Goal: Transaction & Acquisition: Purchase product/service

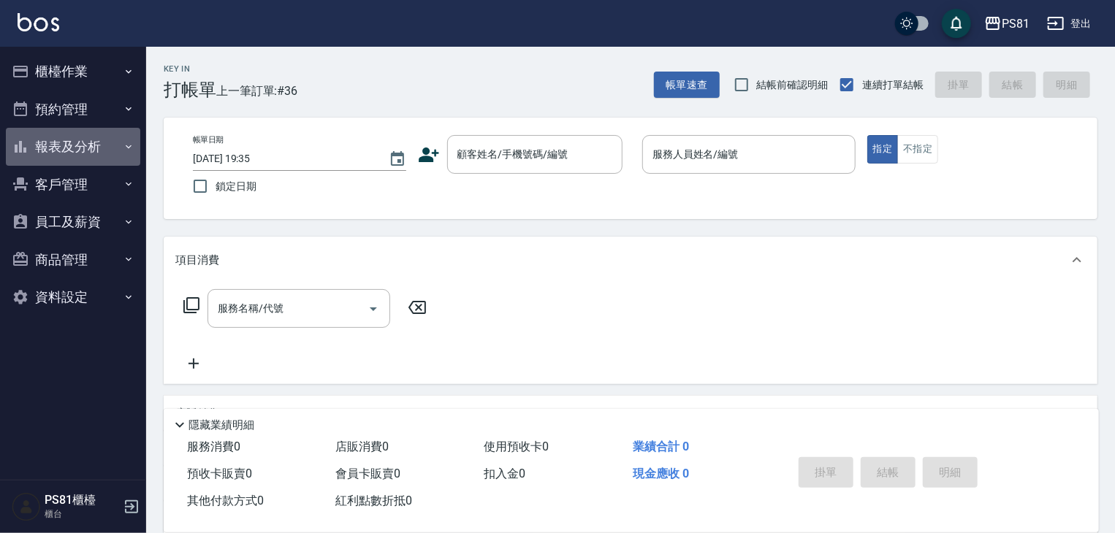
drag, startPoint x: 106, startPoint y: 152, endPoint x: 110, endPoint y: 246, distance: 94.3
click at [105, 152] on button "報表及分析" at bounding box center [73, 147] width 134 height 38
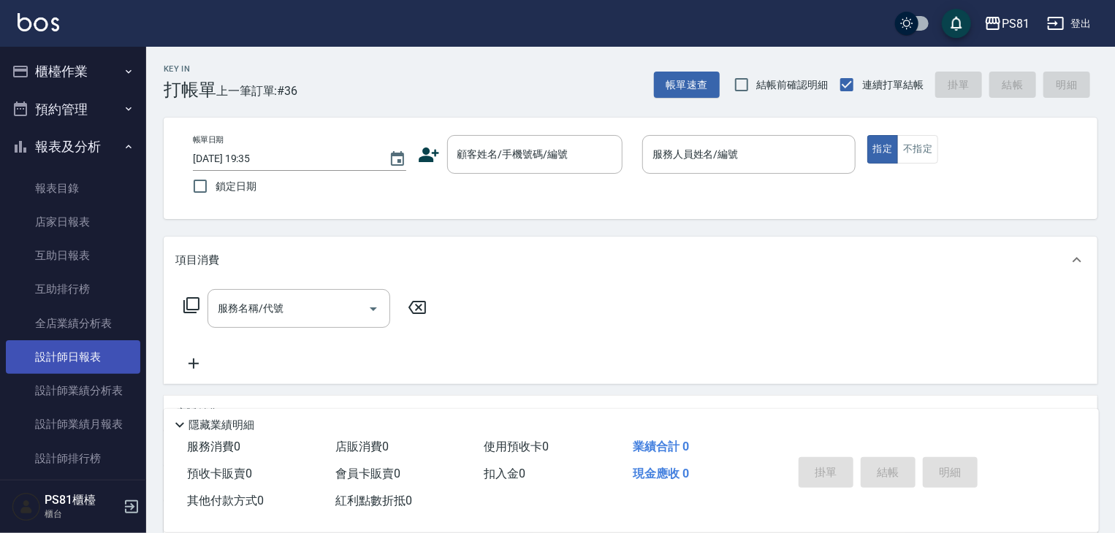
click at [104, 343] on link "設計師日報表" at bounding box center [73, 357] width 134 height 34
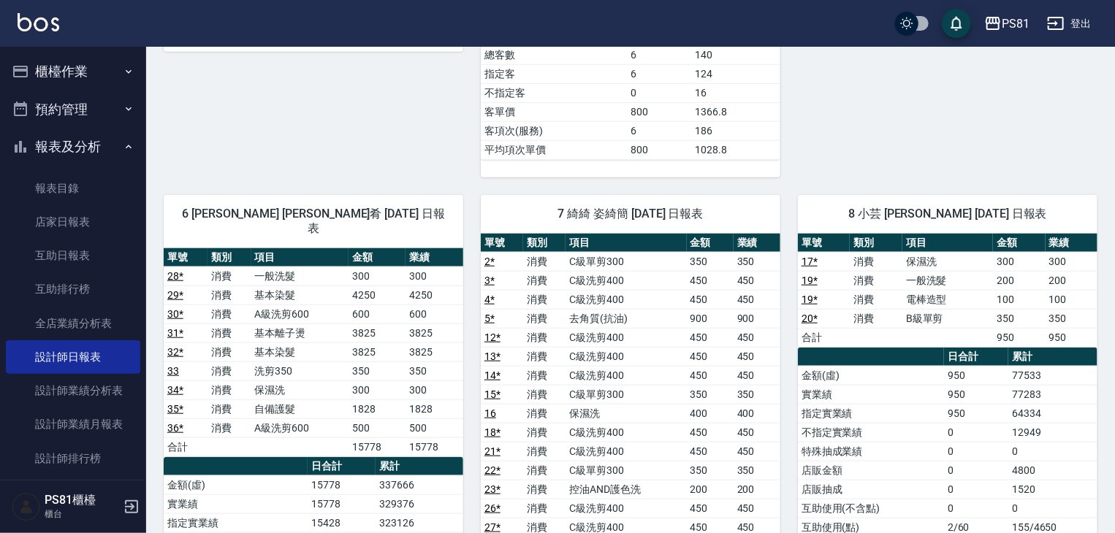
scroll to position [657, 0]
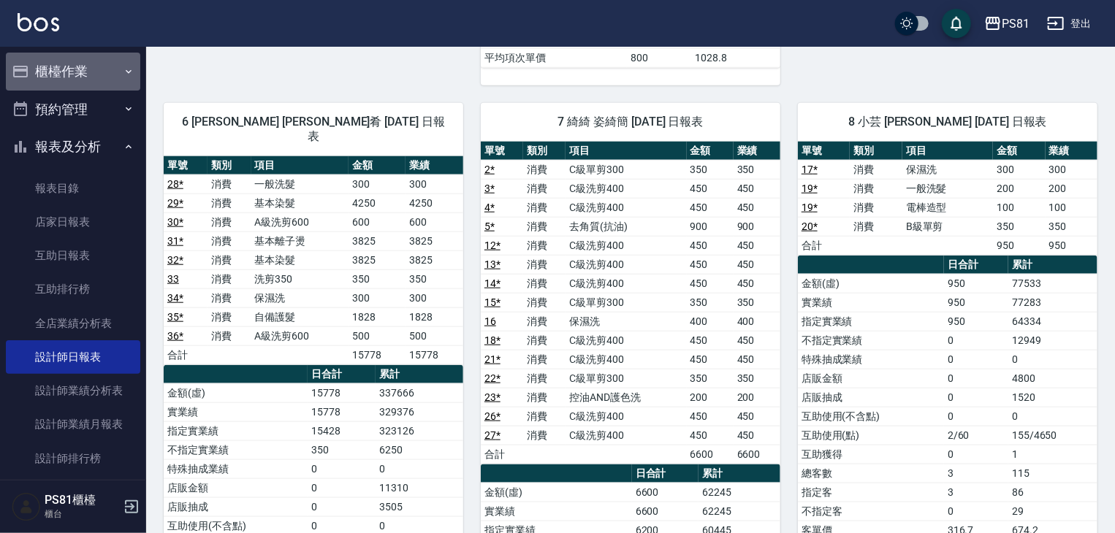
click at [92, 69] on button "櫃檯作業" at bounding box center [73, 72] width 134 height 38
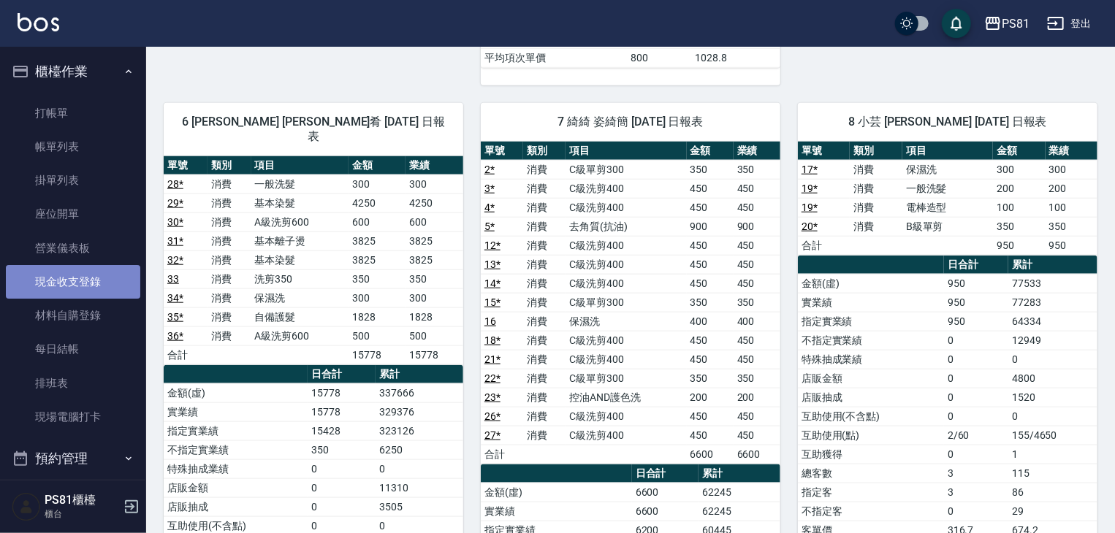
click at [96, 281] on link "現金收支登錄" at bounding box center [73, 282] width 134 height 34
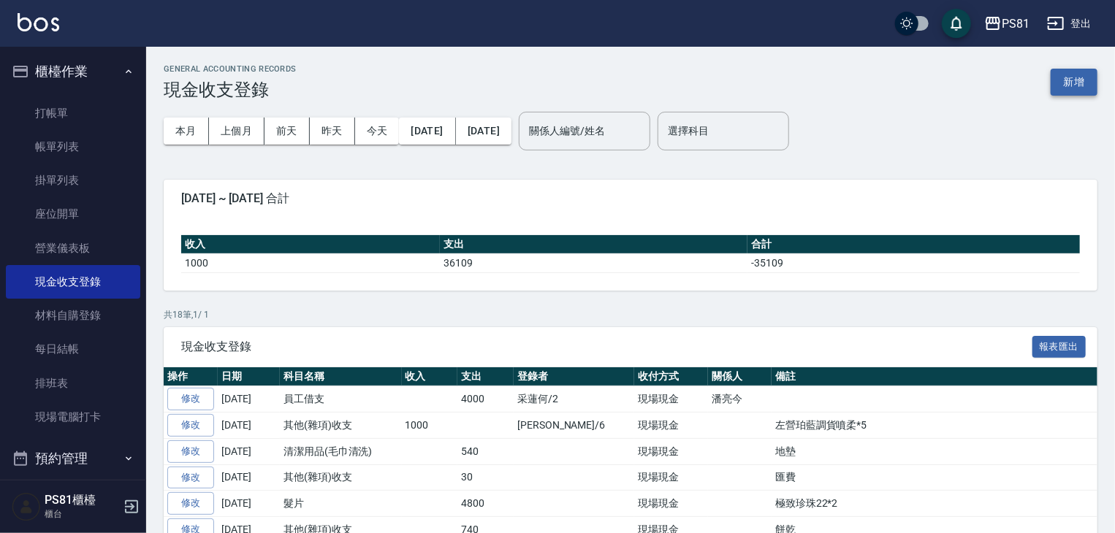
click at [994, 69] on button "新增" at bounding box center [1073, 82] width 47 height 27
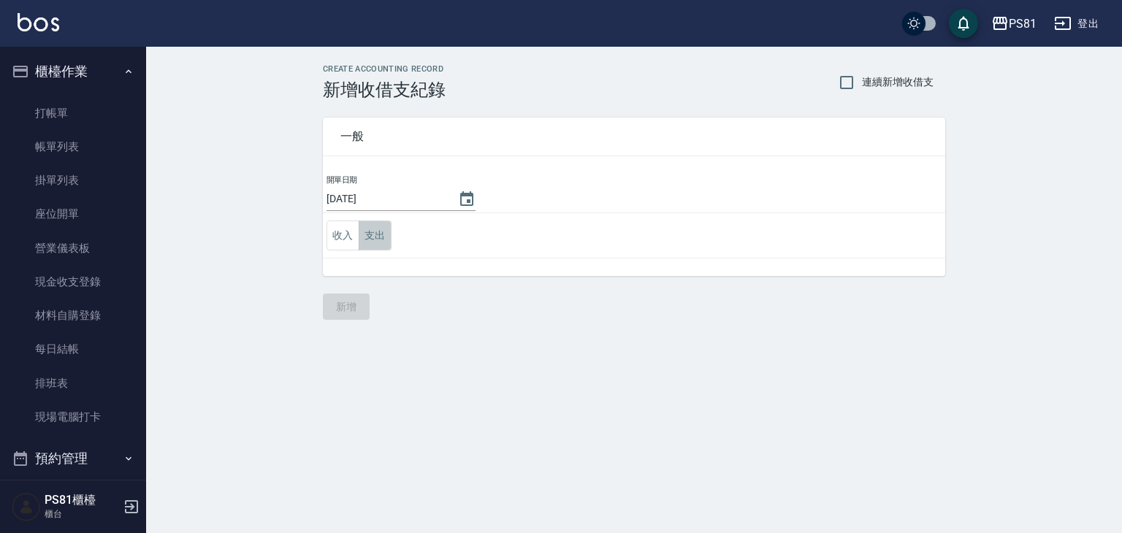
click at [367, 227] on button "支出" at bounding box center [375, 236] width 33 height 30
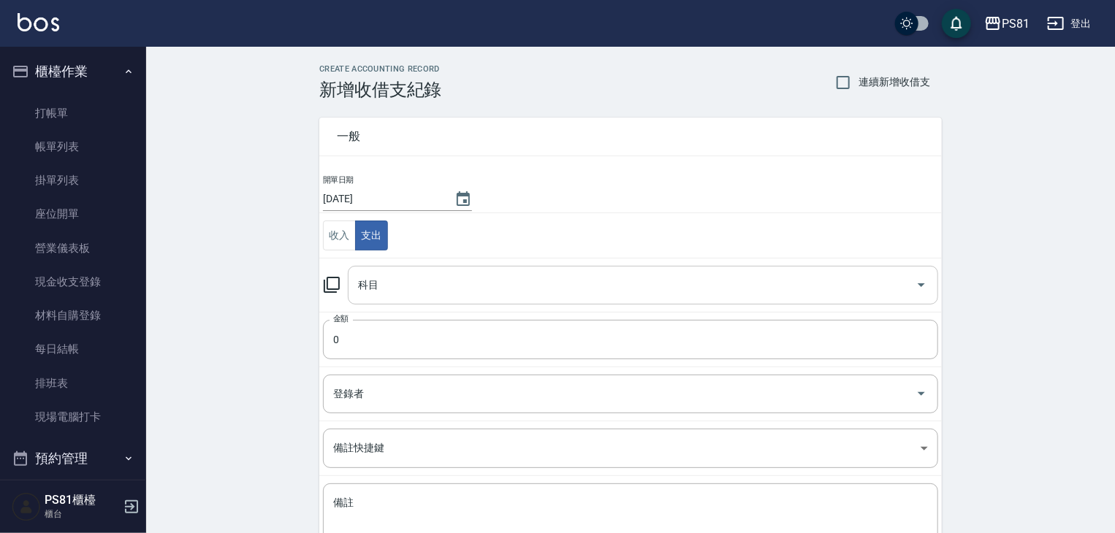
click at [420, 280] on input "科目" at bounding box center [631, 285] width 555 height 26
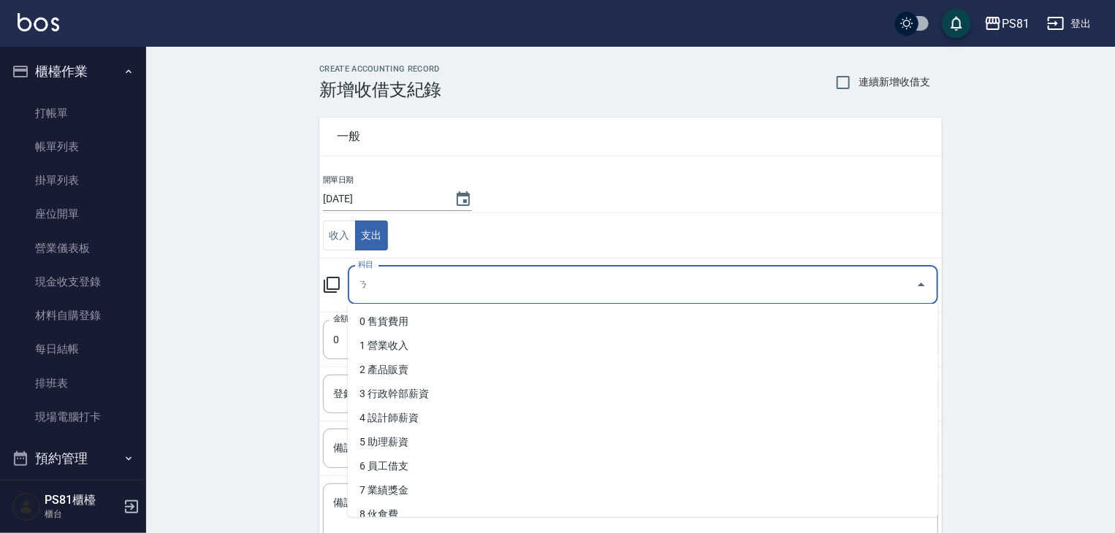
type input "ㄎ"
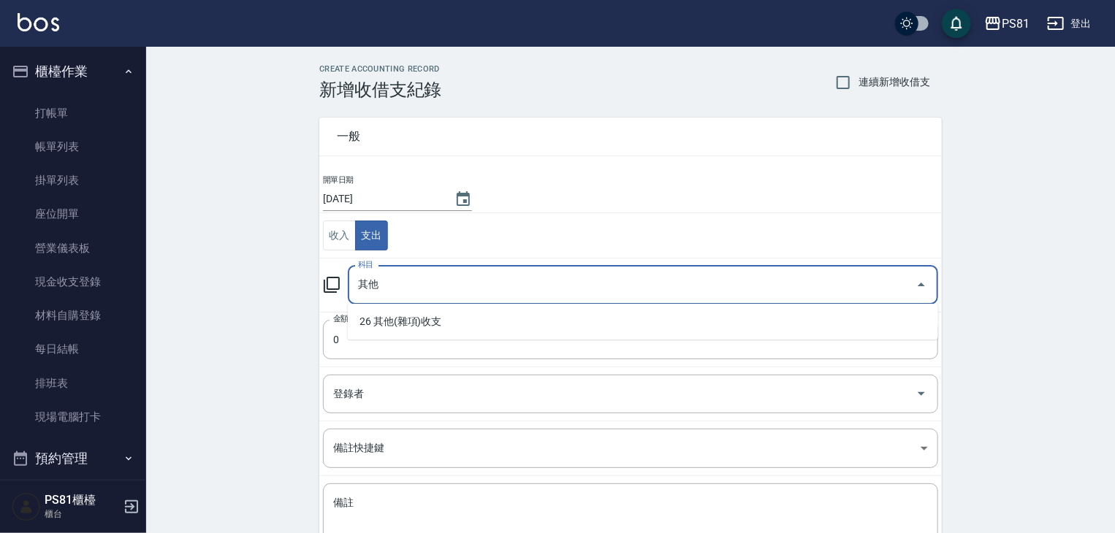
click at [432, 320] on li "26 其他(雜項)收支" at bounding box center [643, 322] width 590 height 24
type input "26 其他(雜項)收支"
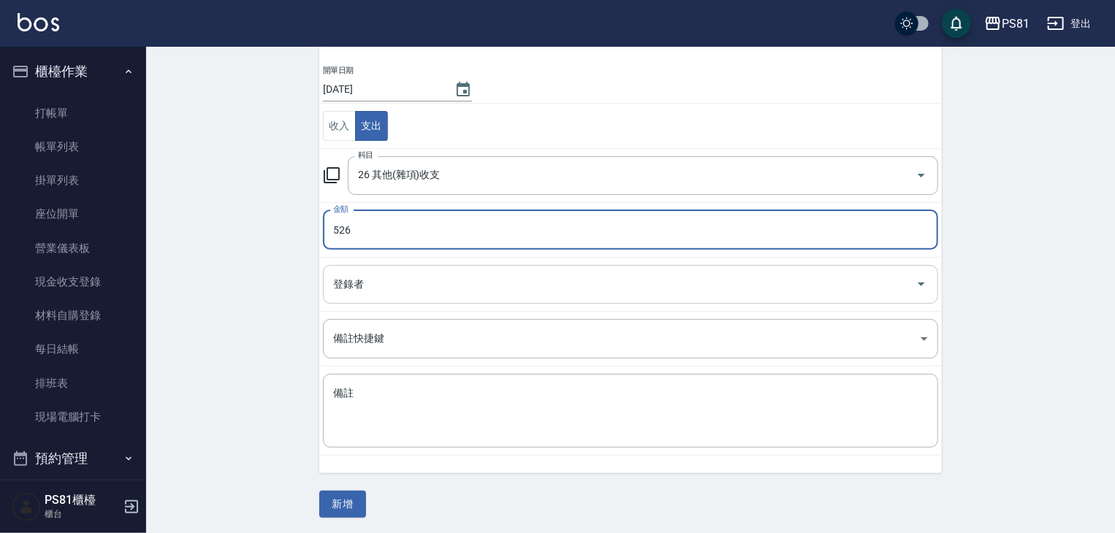
scroll to position [110, 0]
click at [419, 214] on input "526" at bounding box center [630, 229] width 615 height 39
drag, startPoint x: 418, startPoint y: 214, endPoint x: 397, endPoint y: 233, distance: 28.4
click at [415, 217] on input "526" at bounding box center [630, 229] width 615 height 39
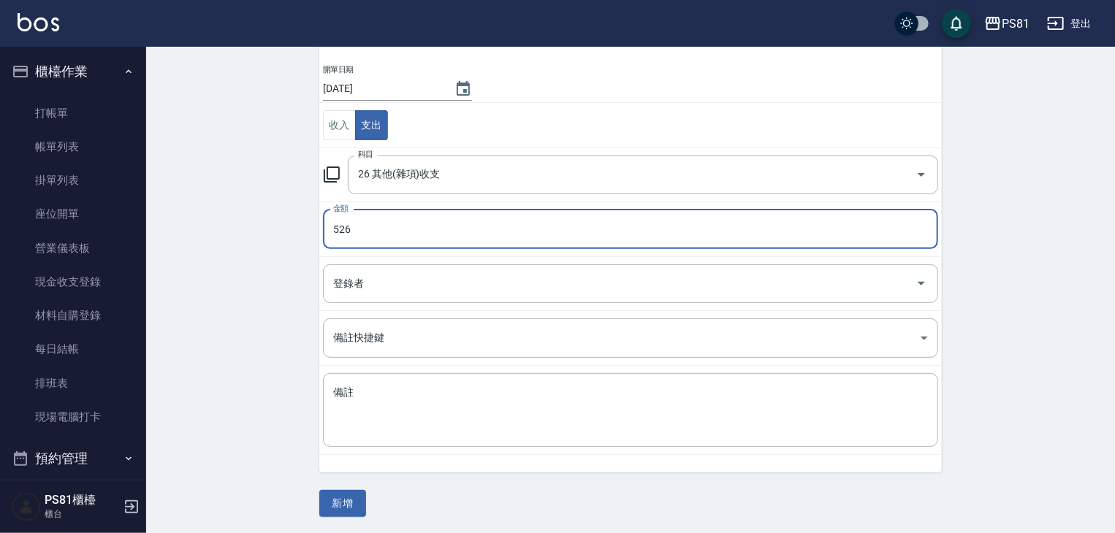
click at [394, 234] on input "526" at bounding box center [630, 229] width 615 height 39
type input "450"
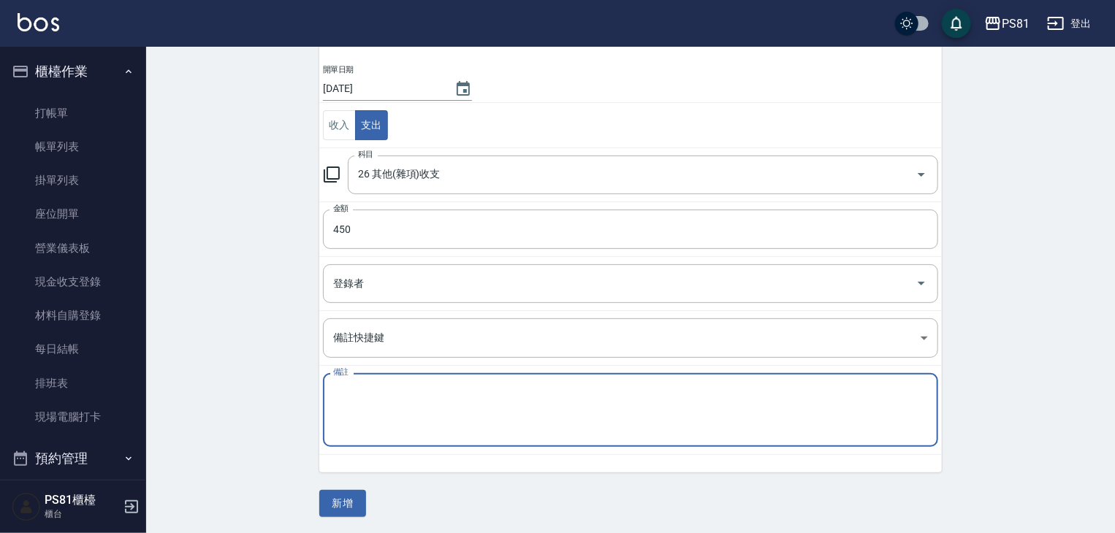
click at [423, 397] on textarea "備註" at bounding box center [630, 411] width 595 height 50
type textarea "G"
type textarea "ㄐ"
click at [423, 397] on textarea "染髮圍巾" at bounding box center [630, 411] width 595 height 50
click at [342, 386] on textarea "染髮圍巾" at bounding box center [630, 411] width 595 height 50
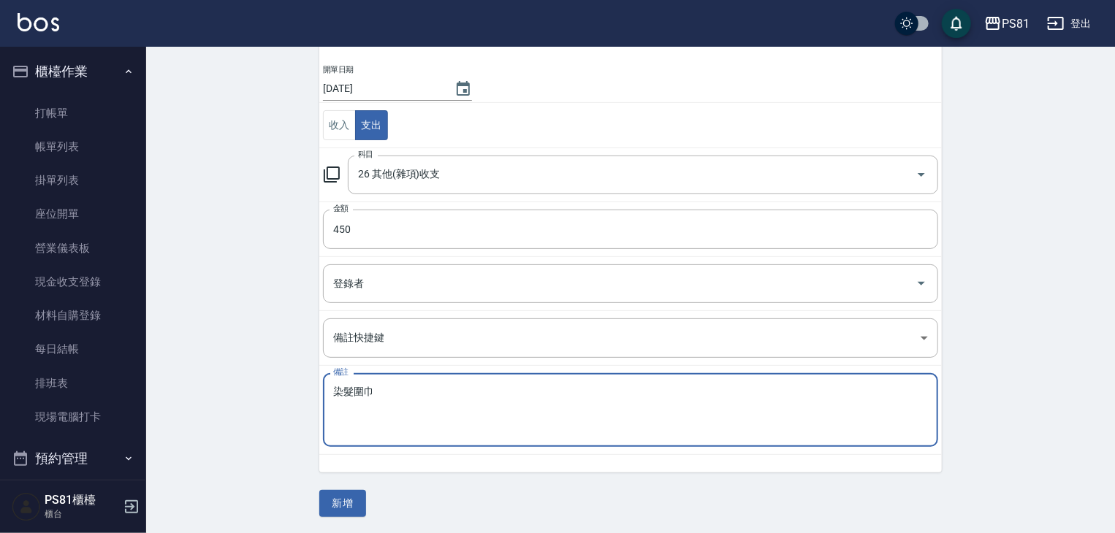
click at [336, 386] on textarea "染髮圍巾" at bounding box center [630, 411] width 595 height 50
type textarea "拋棄式染髮圍巾"
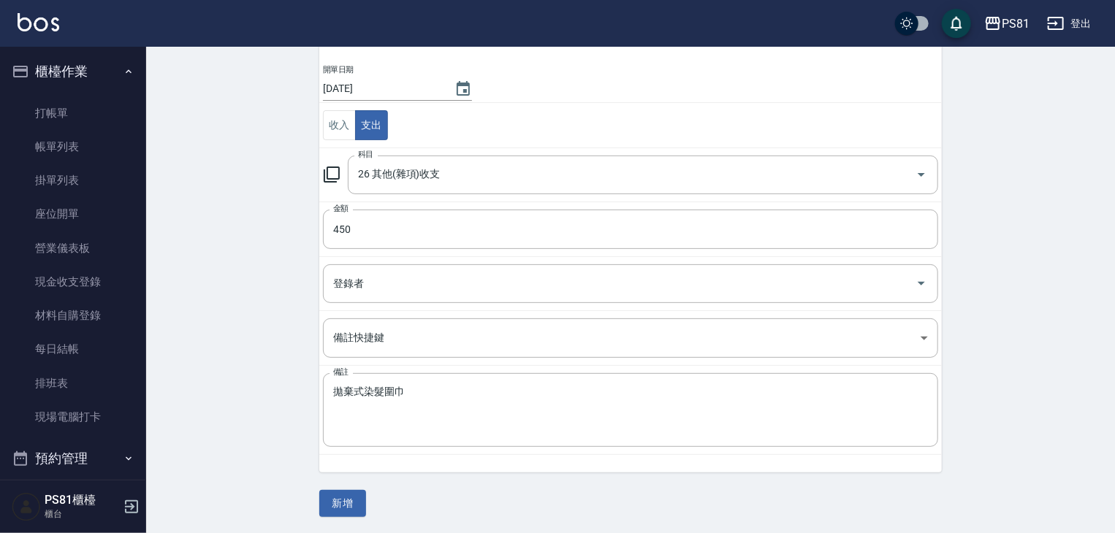
click at [349, 518] on div "CREATE ACCOUNTING RECORD 新增收借支紀錄 連續新增收借支 一般 開單日期 [DATE] 收入 支出 科目 26 其他(雜項)收支 科目…" at bounding box center [630, 235] width 969 height 598
click at [343, 503] on button "新增" at bounding box center [342, 503] width 47 height 27
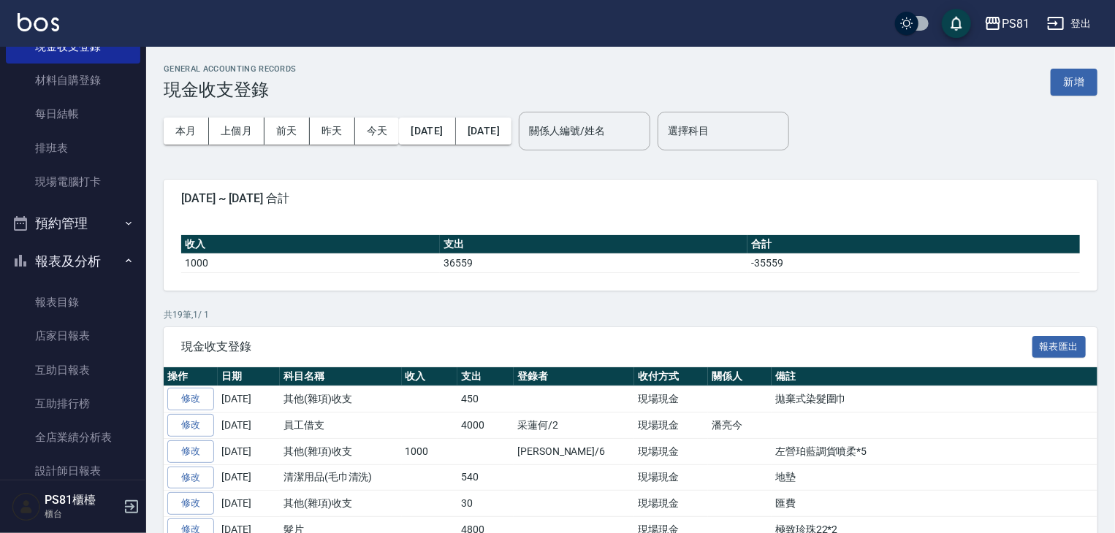
scroll to position [276, 0]
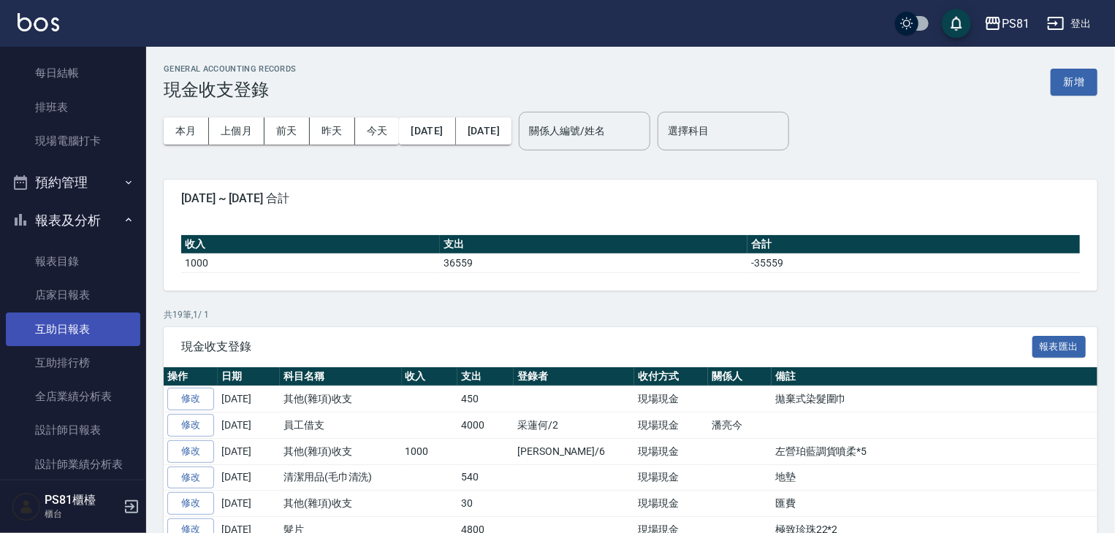
click at [102, 334] on link "互助日報表" at bounding box center [73, 330] width 134 height 34
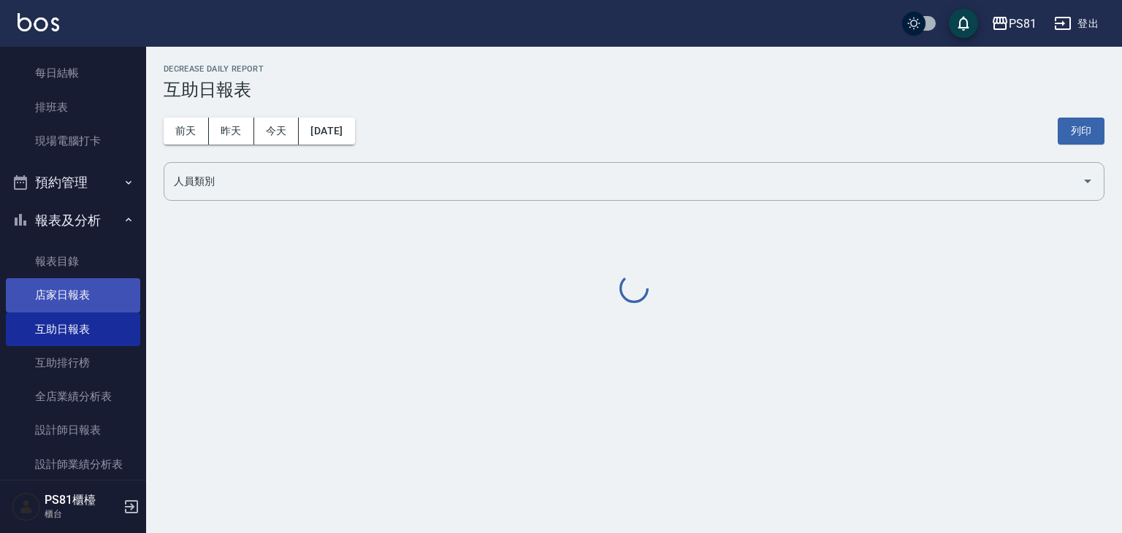
click at [107, 302] on link "店家日報表" at bounding box center [73, 295] width 134 height 34
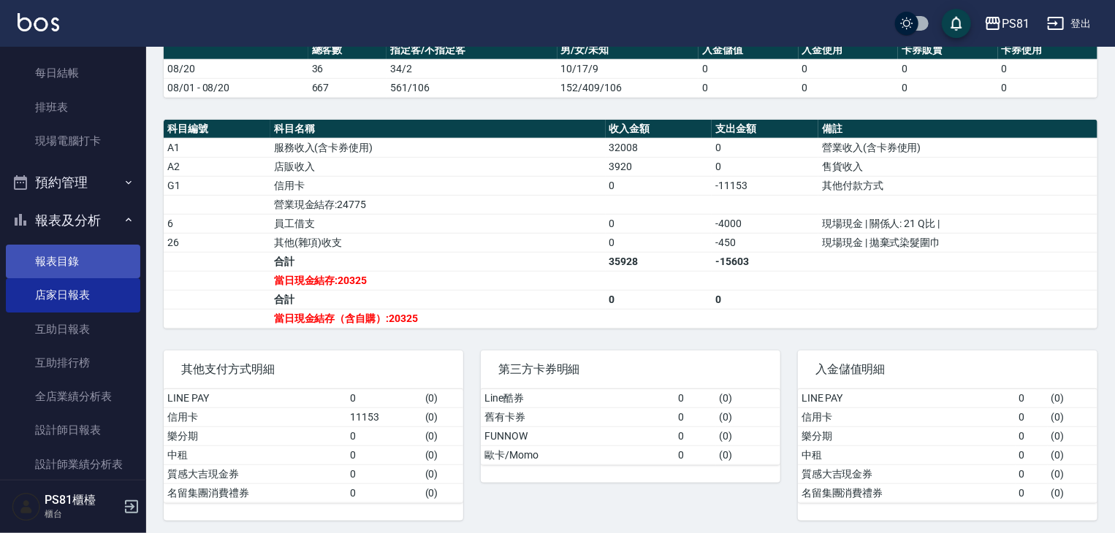
scroll to position [587, 0]
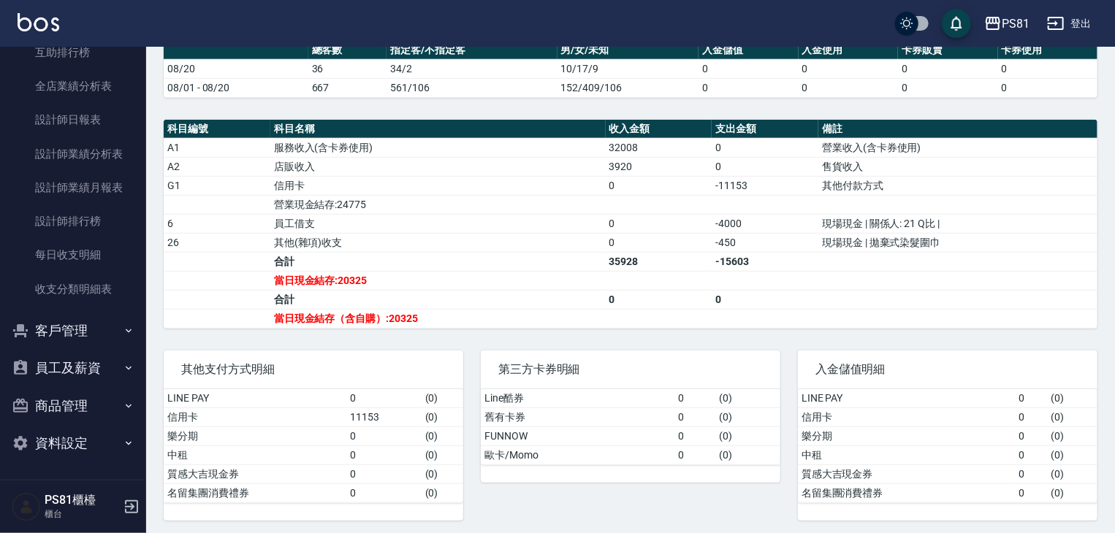
click at [478, 103] on div "PS81 [DATE] 店家日報表 列印時間： [DATE][PHONE_NUMBER]:38 Merchant Daily Report 店家日報表 [DA…" at bounding box center [630, 88] width 969 height 900
click at [478, 104] on div "PS81 [DATE] 店家日報表 列印時間： [DATE][PHONE_NUMBER]:38 Merchant Daily Report 店家日報表 [DA…" at bounding box center [630, 88] width 969 height 900
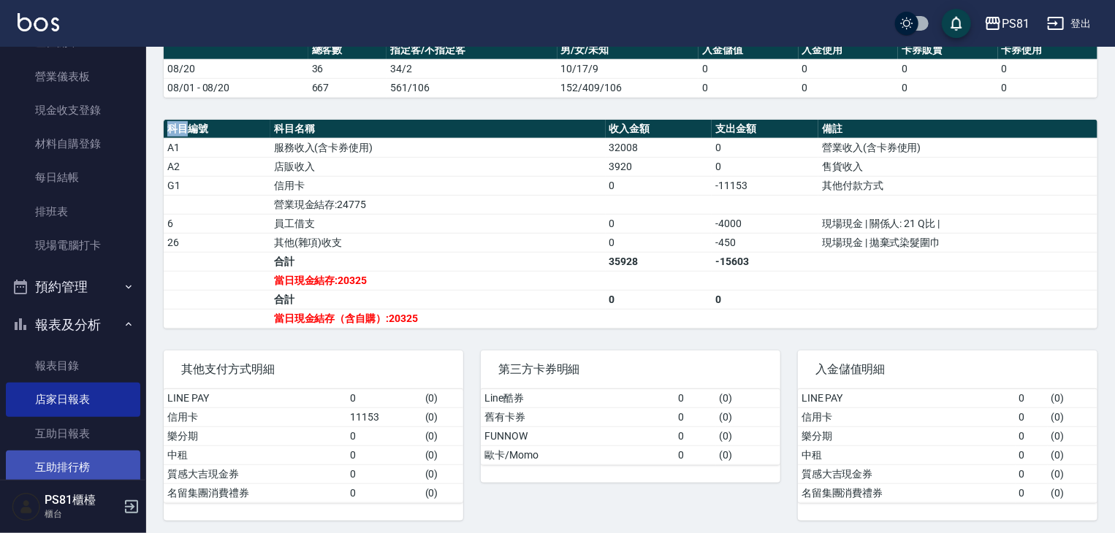
scroll to position [148, 0]
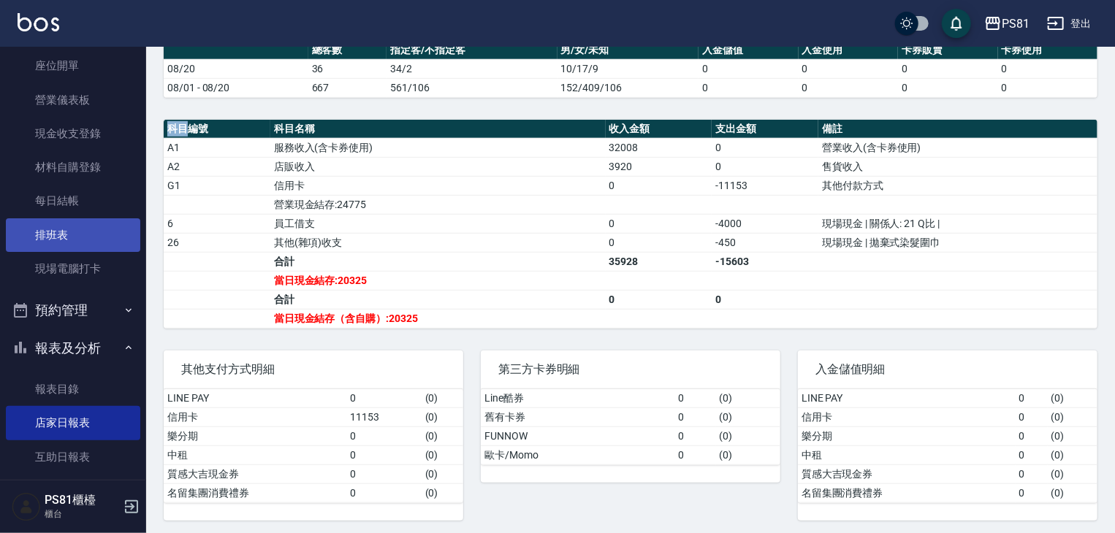
click at [109, 234] on link "排班表" at bounding box center [73, 235] width 134 height 34
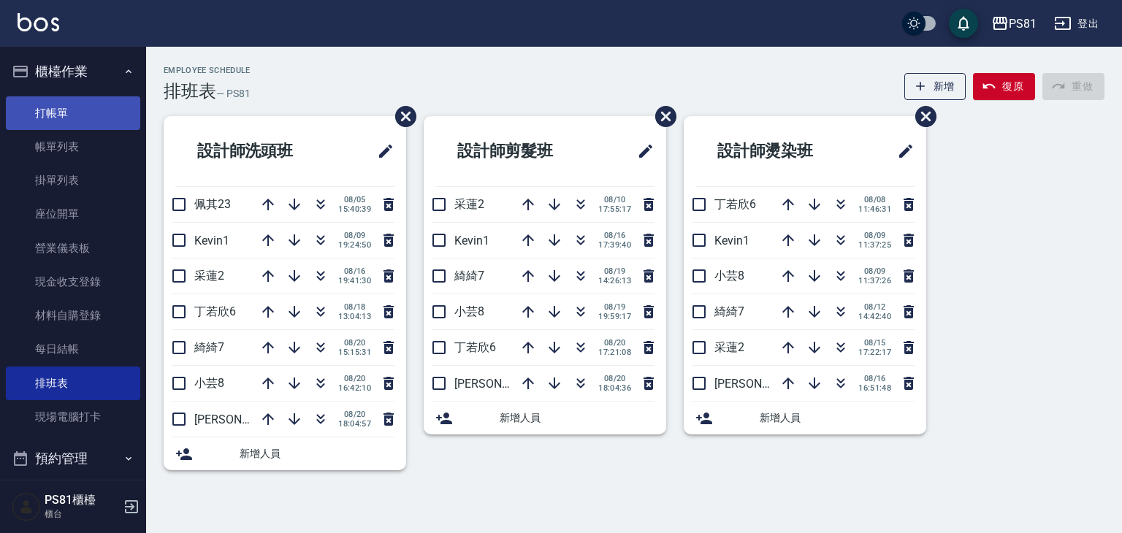
click at [96, 110] on link "打帳單" at bounding box center [73, 113] width 134 height 34
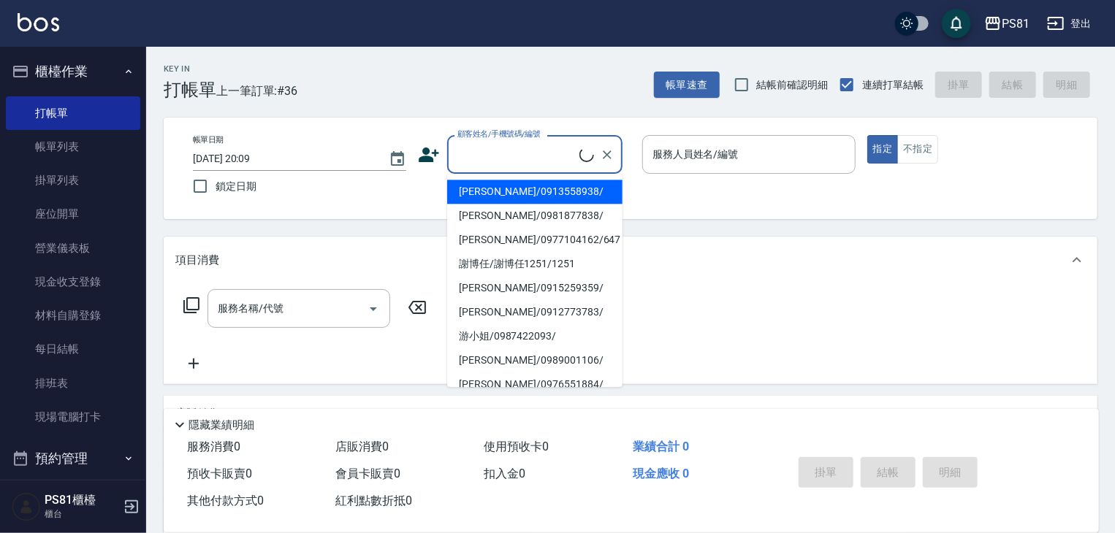
click at [494, 153] on input "顧客姓名/手機號碼/編號" at bounding box center [517, 155] width 126 height 26
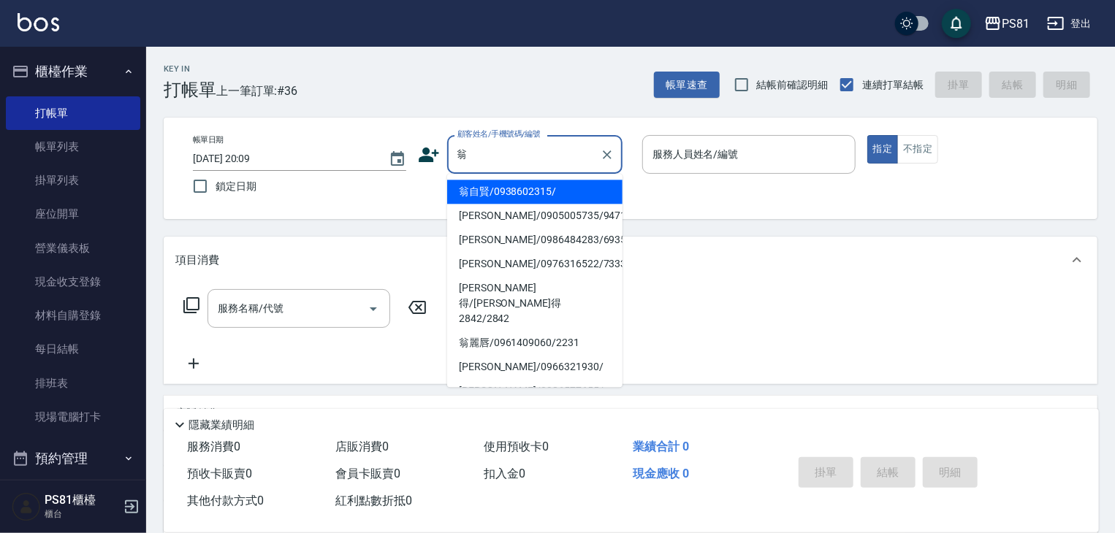
click at [507, 192] on li "翁自賢/0938602315/" at bounding box center [534, 192] width 175 height 24
type input "翁自賢/0938602315/"
type input "小芸-8"
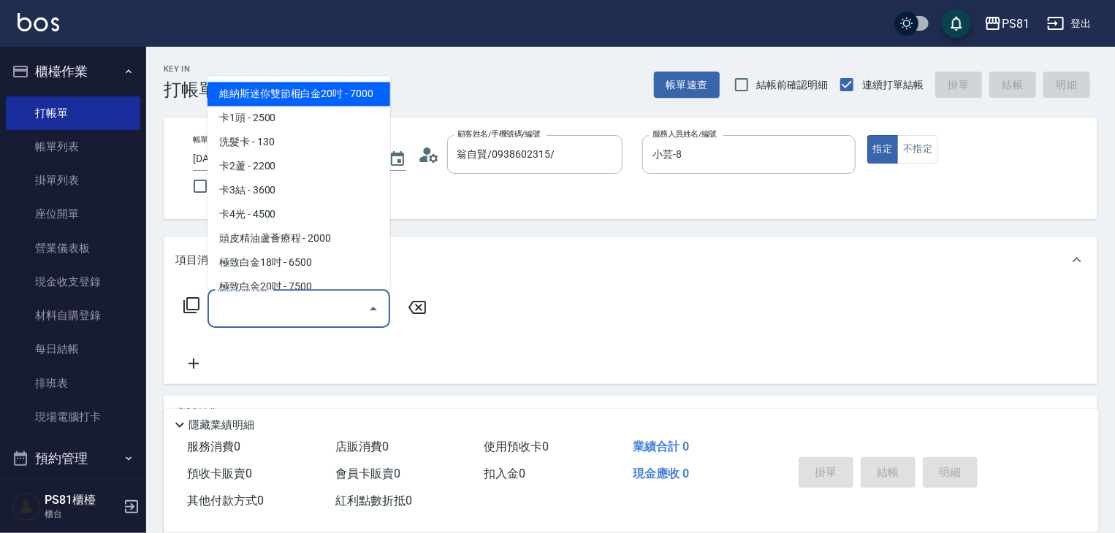
click at [250, 308] on input "服務名稱/代號" at bounding box center [288, 309] width 148 height 26
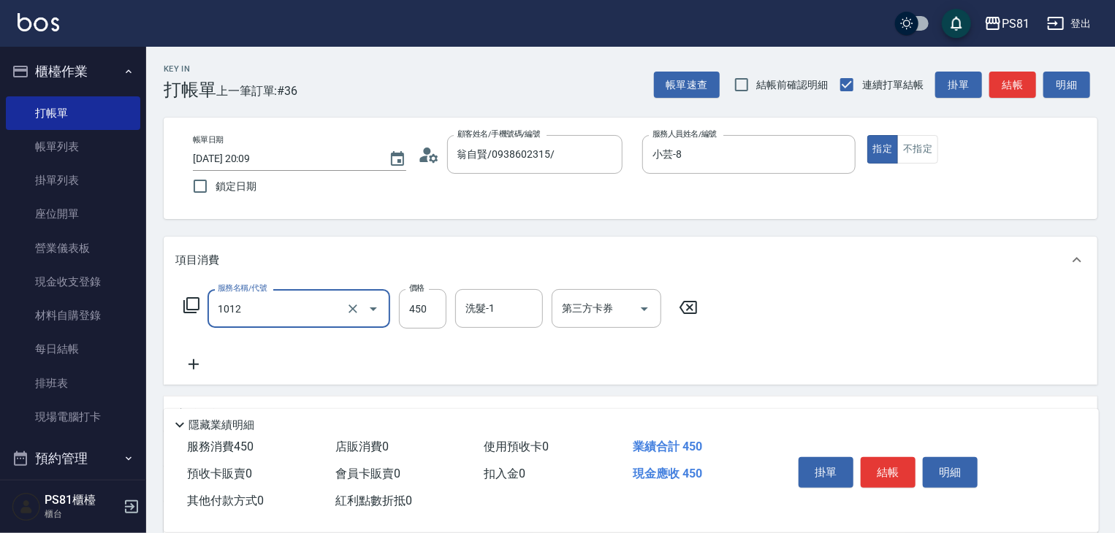
type input "B級洗剪(1012)"
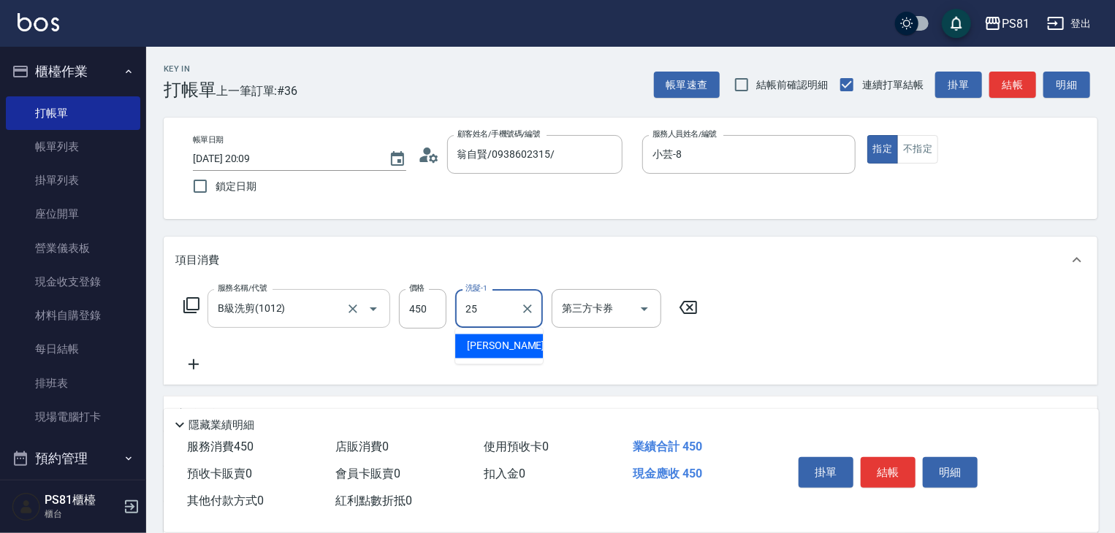
type input "[PERSON_NAME]-25"
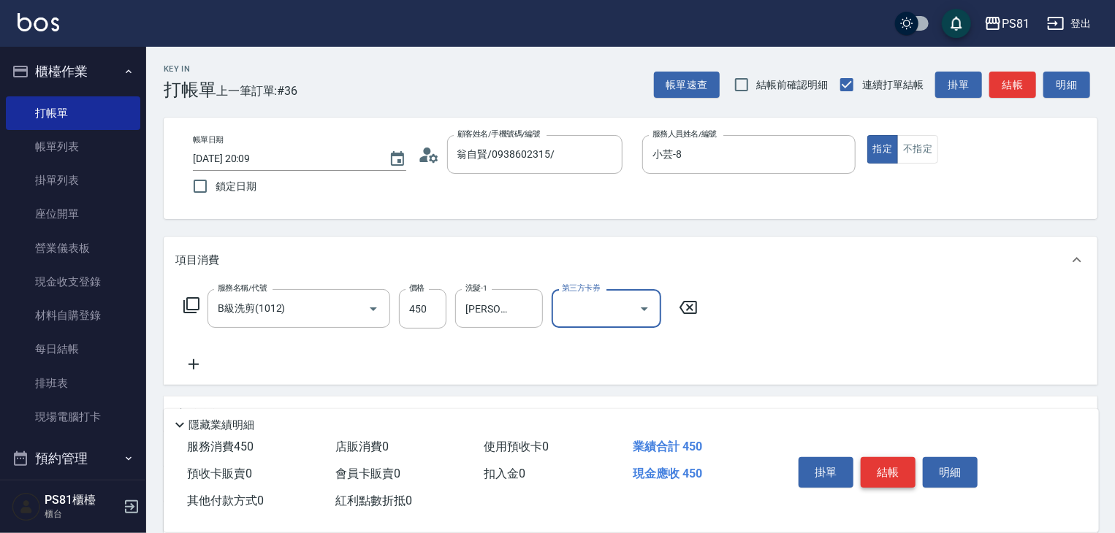
click at [880, 457] on button "結帳" at bounding box center [887, 472] width 55 height 31
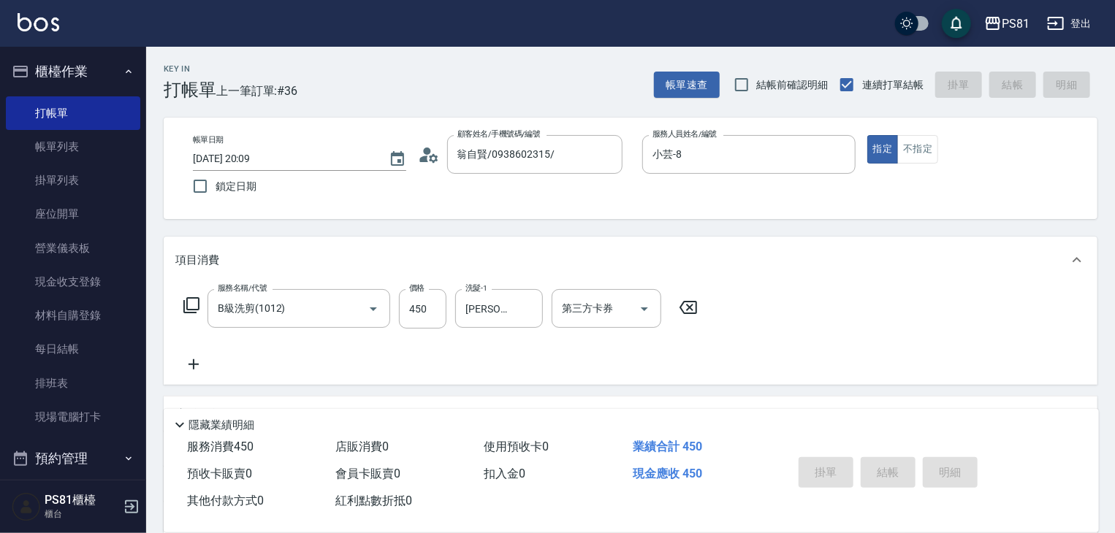
type input "[DATE] 20:10"
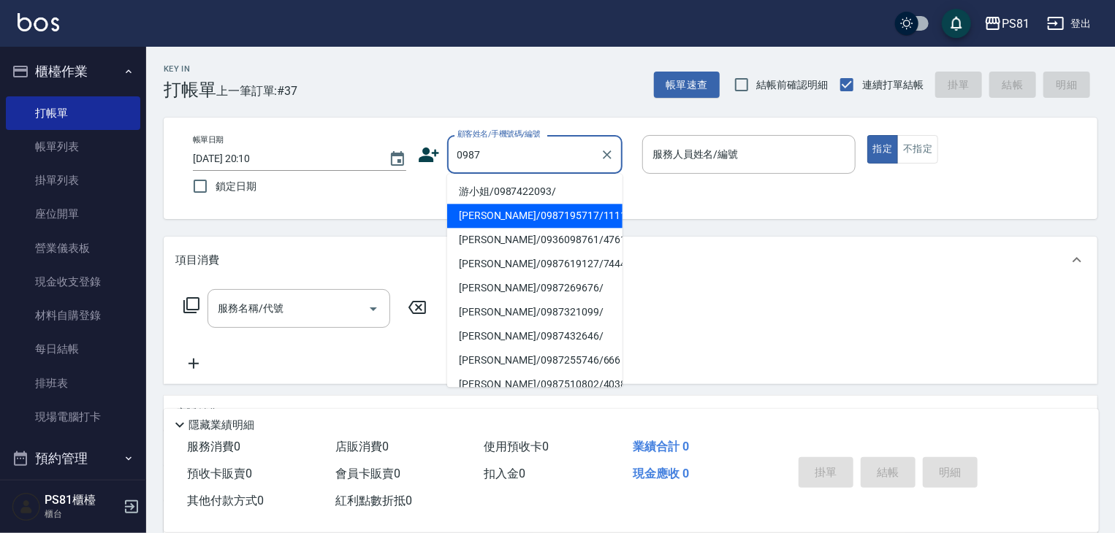
drag, startPoint x: 587, startPoint y: 218, endPoint x: 601, endPoint y: 199, distance: 23.4
click at [585, 217] on li "[PERSON_NAME]/0987195717/111111" at bounding box center [534, 216] width 175 height 24
type input "[PERSON_NAME]/0987195717/111111"
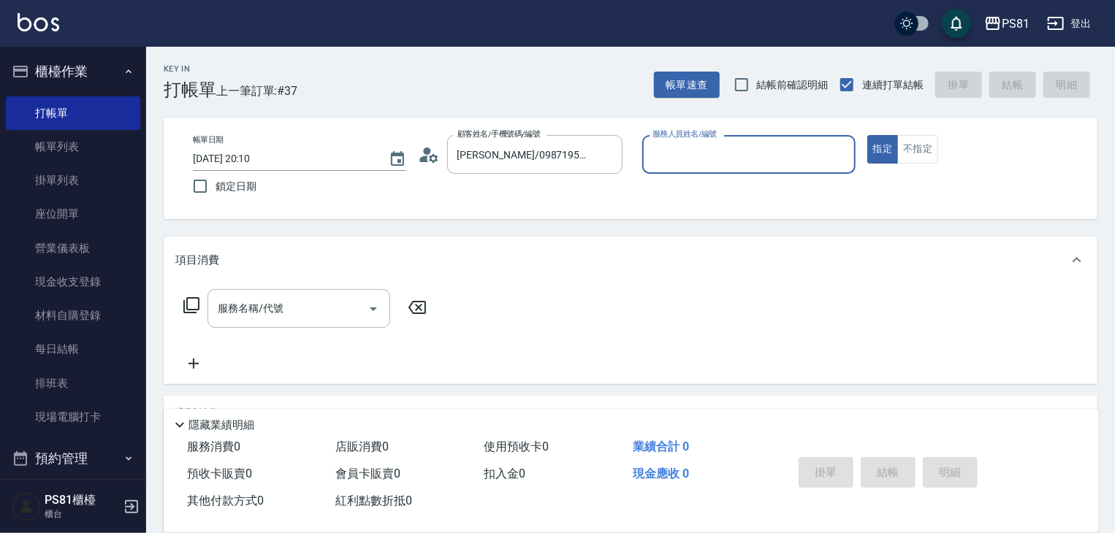
click at [689, 154] on input "服務人員姓名/編號" at bounding box center [749, 155] width 200 height 26
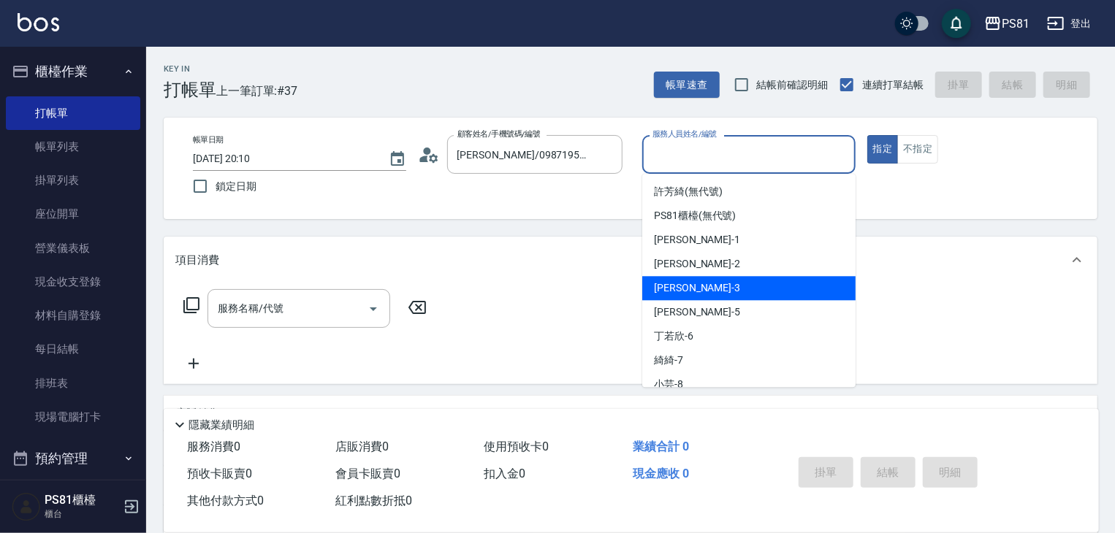
click at [713, 296] on div "[PERSON_NAME] -3" at bounding box center [748, 288] width 213 height 24
type input "[PERSON_NAME]-3"
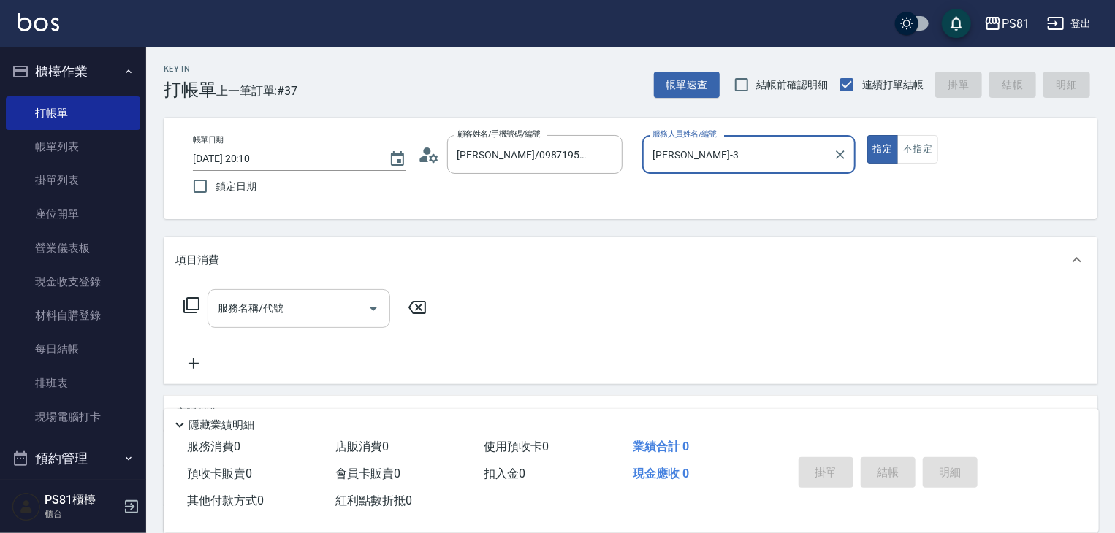
click at [312, 313] on input "服務名稱/代號" at bounding box center [288, 309] width 148 height 26
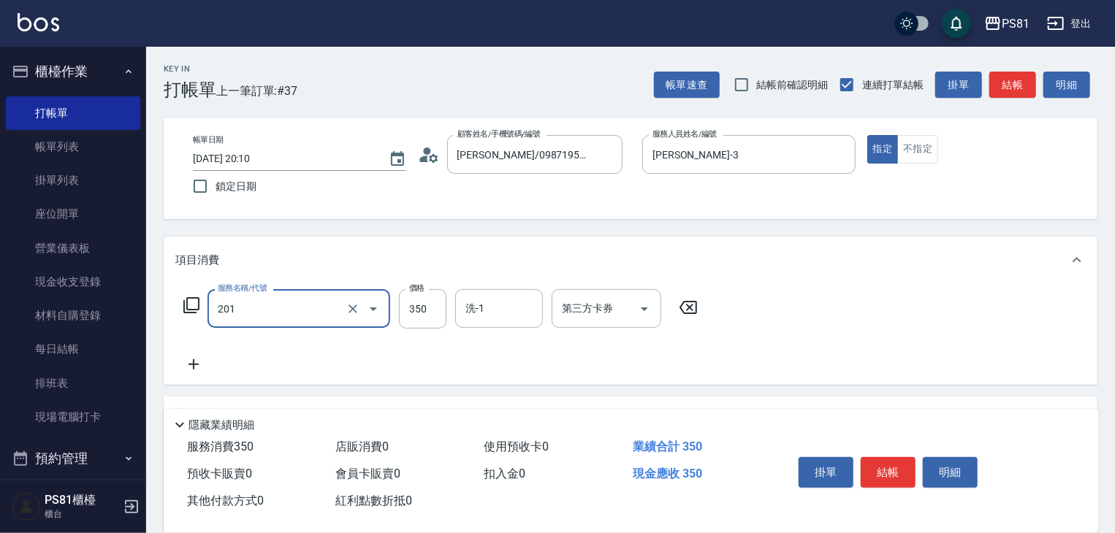
type input "洗剪350(201)"
drag, startPoint x: 921, startPoint y: 272, endPoint x: 1058, endPoint y: 439, distance: 215.4
click at [994, 439] on div "掛單 結帳 明細" at bounding box center [928, 474] width 306 height 81
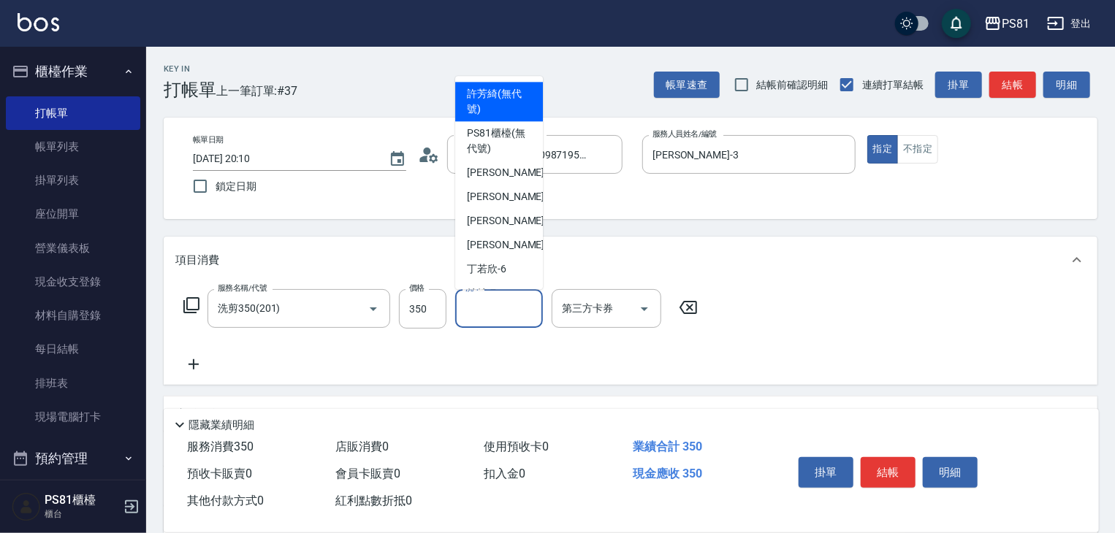
drag, startPoint x: 518, startPoint y: 307, endPoint x: 517, endPoint y: 287, distance: 19.7
click at [510, 291] on div "洗-1" at bounding box center [499, 308] width 88 height 39
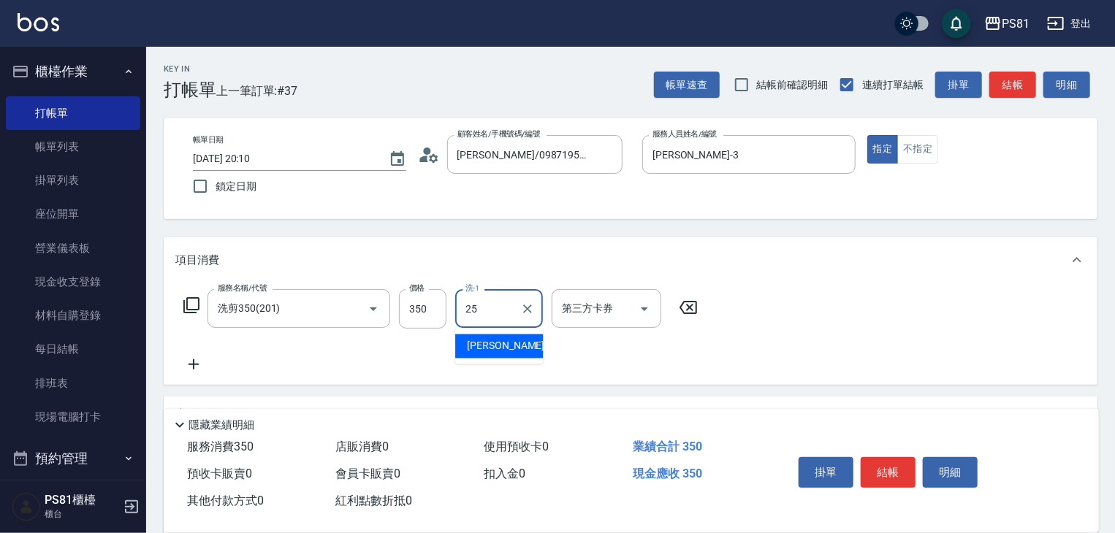
type input "[PERSON_NAME]-25"
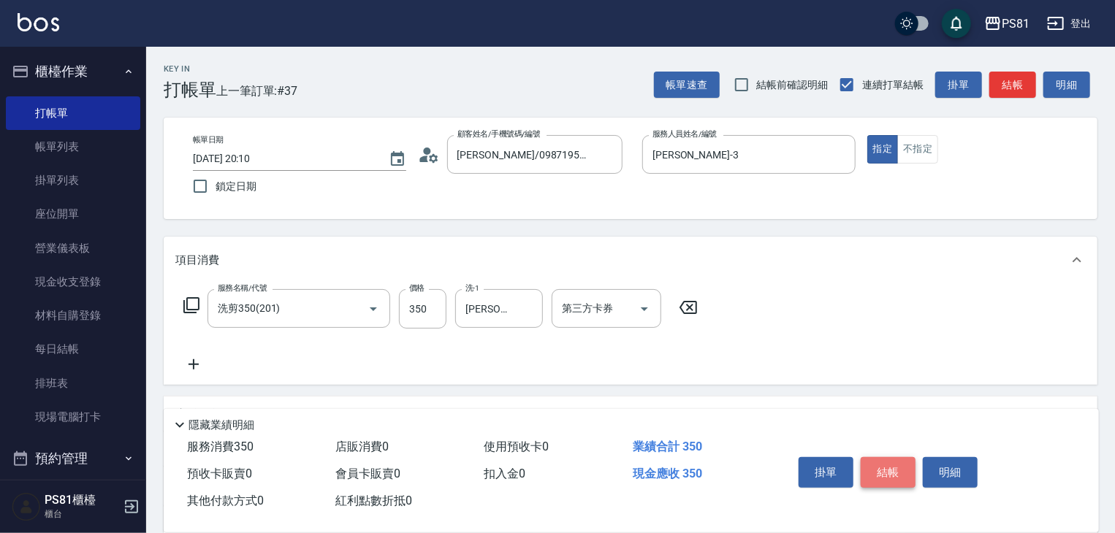
click at [893, 459] on button "結帳" at bounding box center [887, 472] width 55 height 31
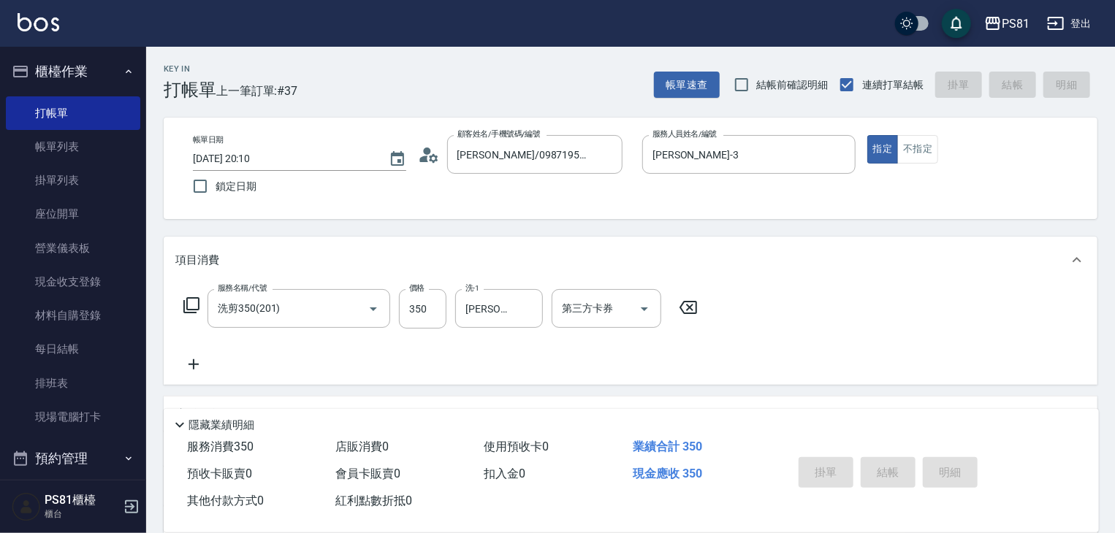
type input "[DATE] 20:12"
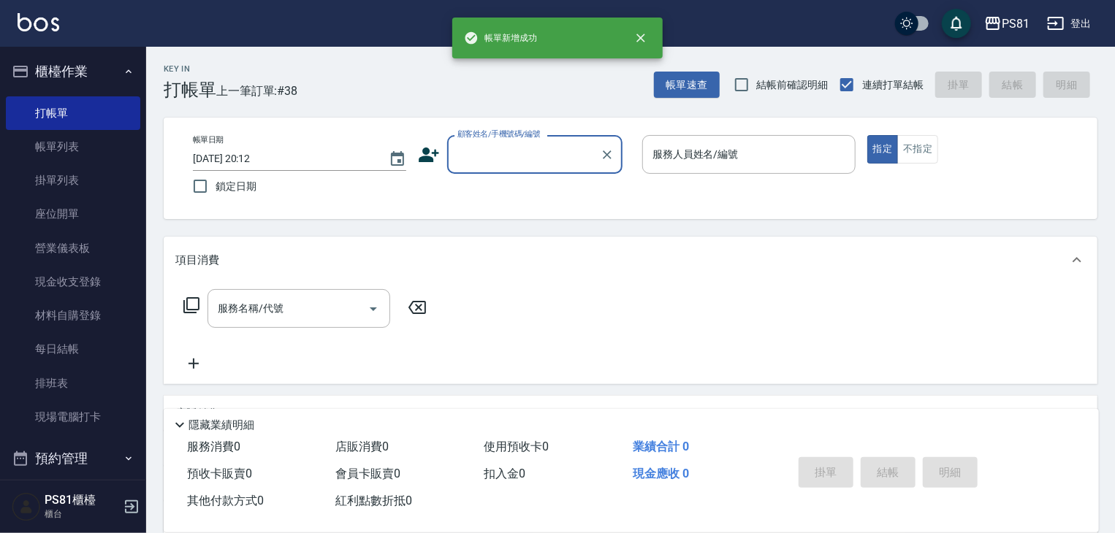
click at [520, 159] on input "顧客姓名/手機號碼/編號" at bounding box center [524, 155] width 140 height 26
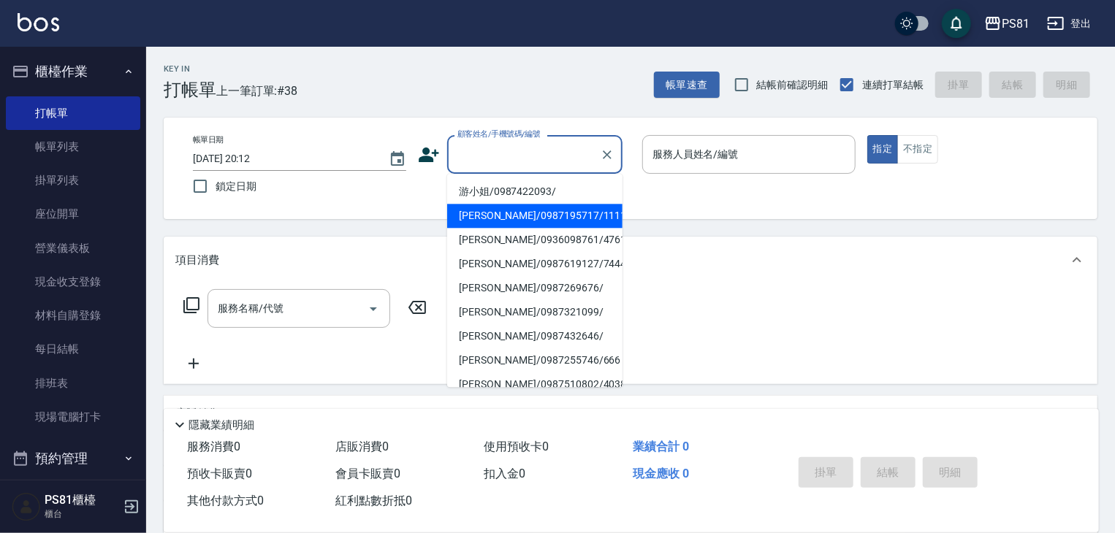
drag, startPoint x: 497, startPoint y: 217, endPoint x: 603, endPoint y: 188, distance: 109.7
click at [503, 217] on li "[PERSON_NAME]/0987195717/111111" at bounding box center [534, 216] width 175 height 24
type input "[PERSON_NAME]/0987195717/111111"
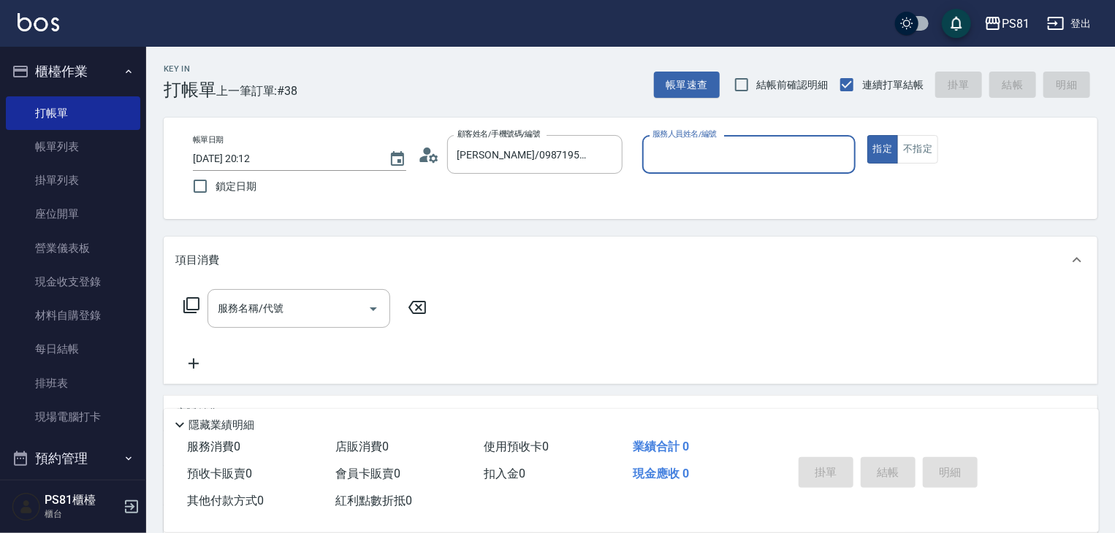
click at [670, 153] on input "服務人員姓名/編號" at bounding box center [749, 155] width 200 height 26
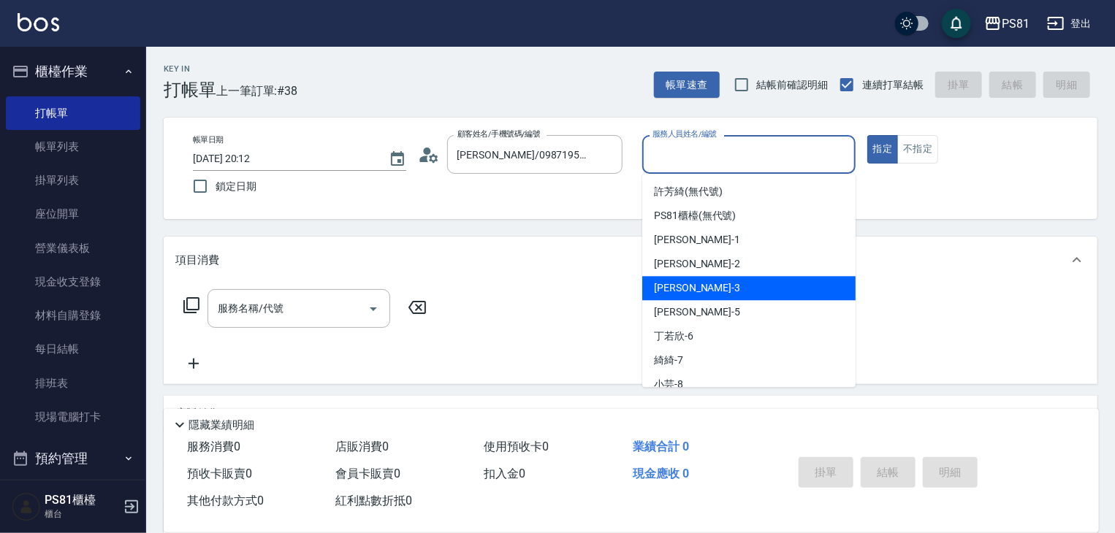
click at [685, 281] on div "[PERSON_NAME] -3" at bounding box center [748, 288] width 213 height 24
type input "[PERSON_NAME]-3"
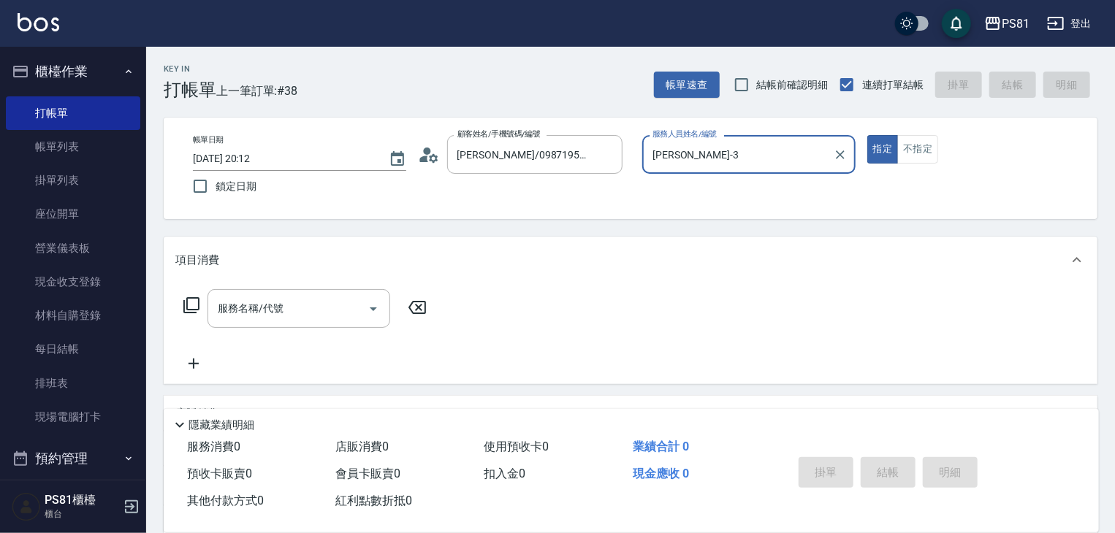
click at [222, 332] on div "服務名稱/代號 服務名稱/代號" at bounding box center [305, 330] width 260 height 83
click at [245, 318] on input "服務名稱/代號" at bounding box center [288, 309] width 148 height 26
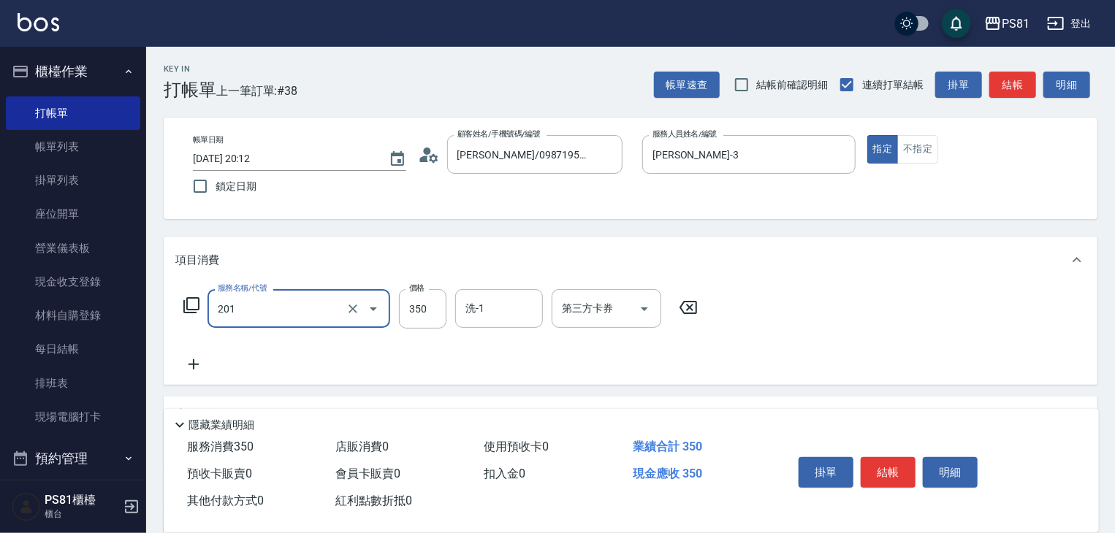
type input "洗剪350(201)"
click at [202, 356] on icon at bounding box center [193, 365] width 37 height 18
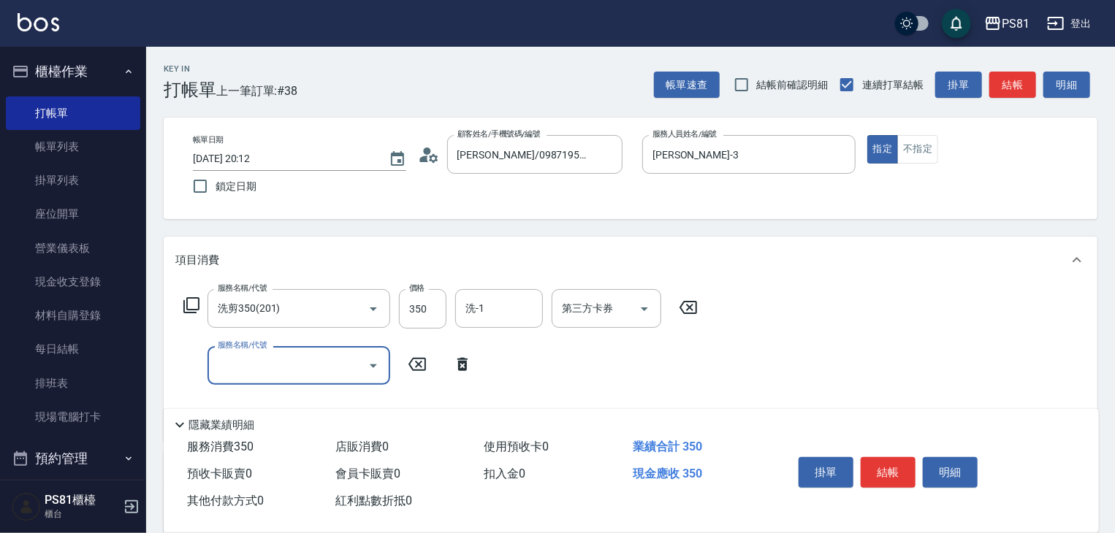
click at [231, 370] on input "服務名稱/代號" at bounding box center [288, 366] width 148 height 26
type input "控油AND護色洗(109)"
drag, startPoint x: 480, startPoint y: 311, endPoint x: 479, endPoint y: 298, distance: 13.2
click at [480, 301] on input "洗-1" at bounding box center [499, 309] width 75 height 26
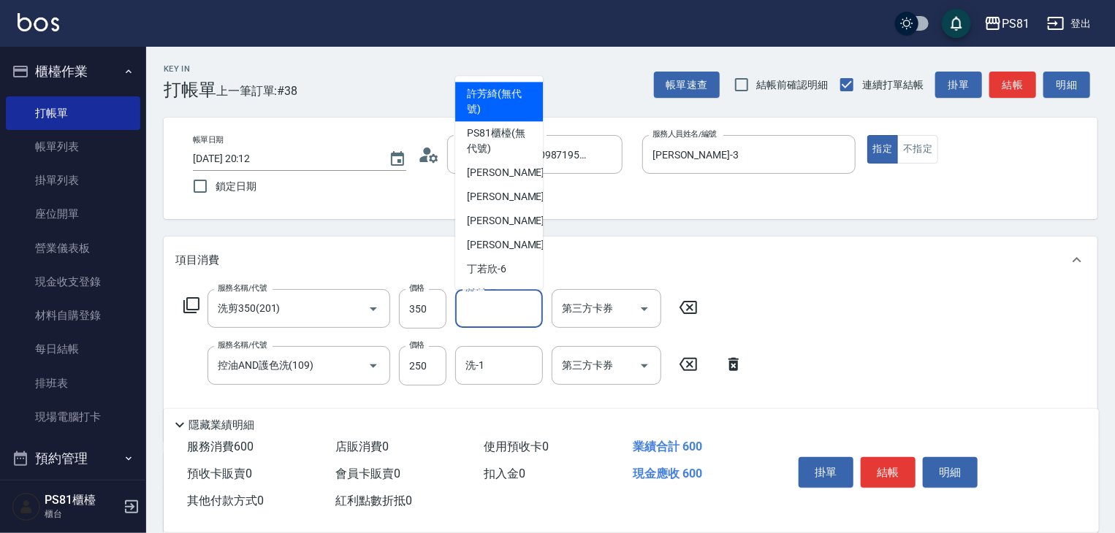
type input "2"
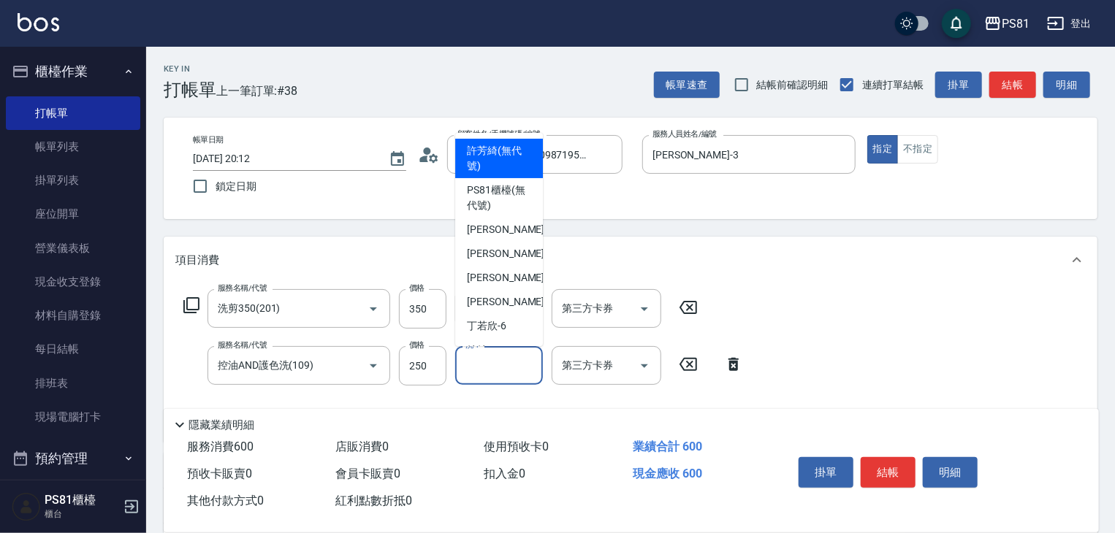
click at [510, 373] on input "洗-1" at bounding box center [499, 366] width 75 height 26
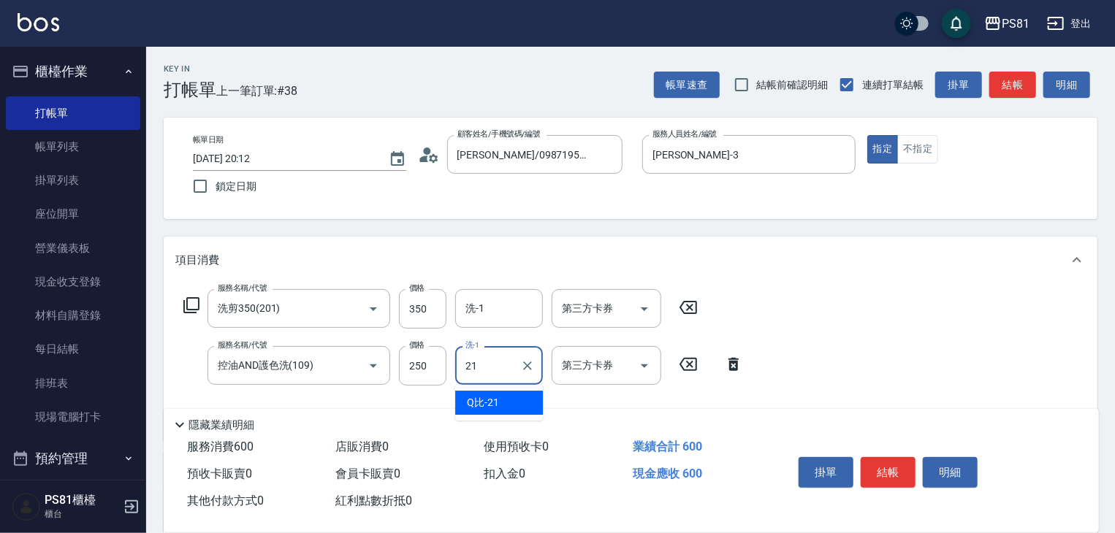
type input "Q比-21"
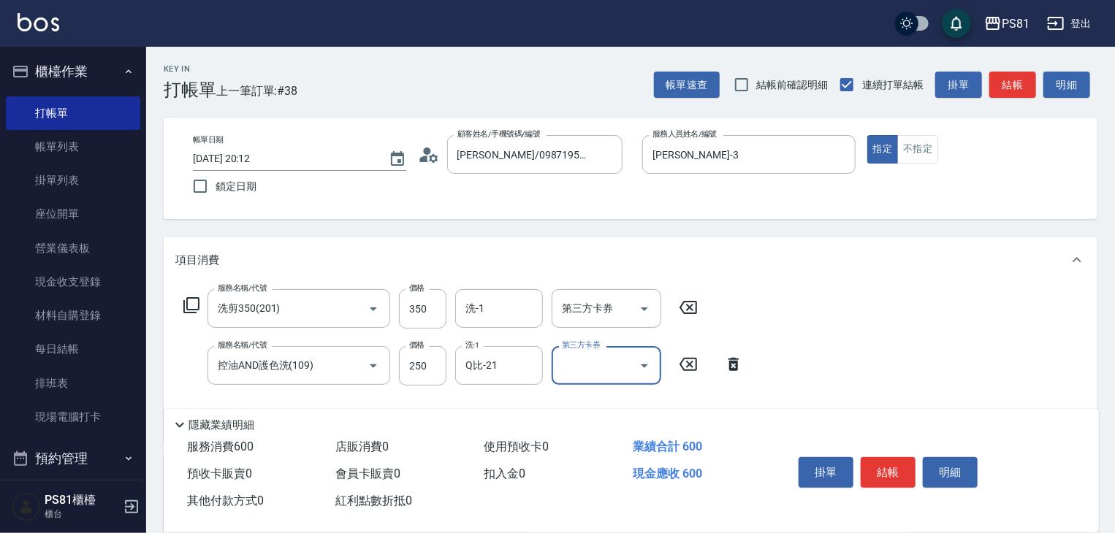
click at [894, 464] on button "結帳" at bounding box center [887, 472] width 55 height 31
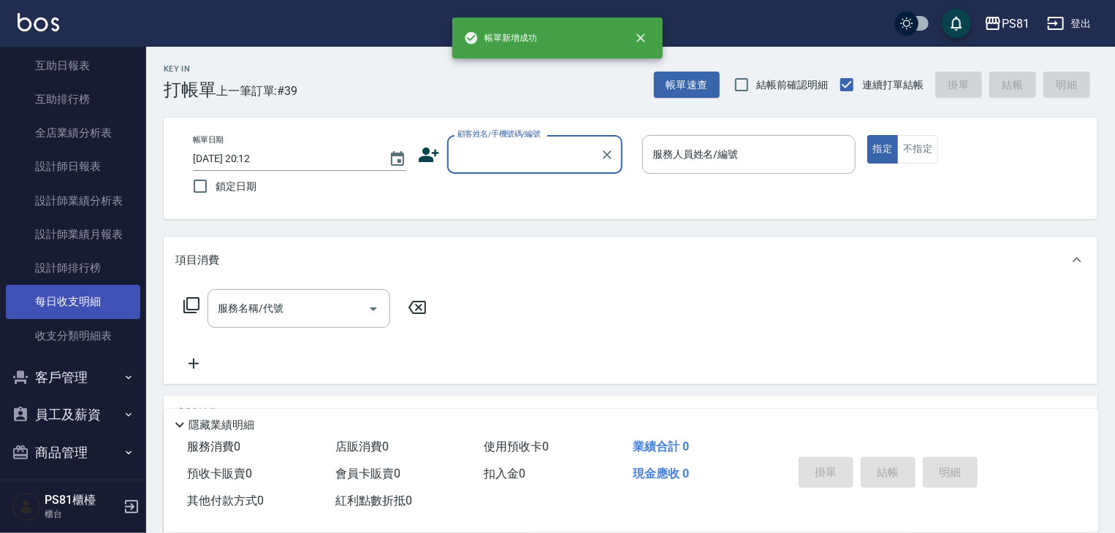
scroll to position [587, 0]
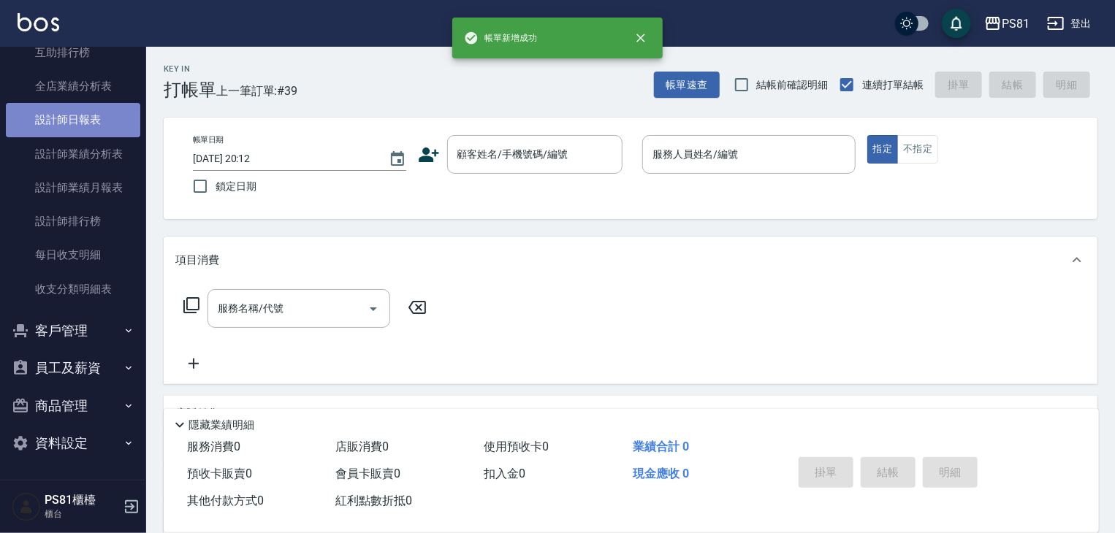
click at [80, 127] on link "設計師日報表" at bounding box center [73, 120] width 134 height 34
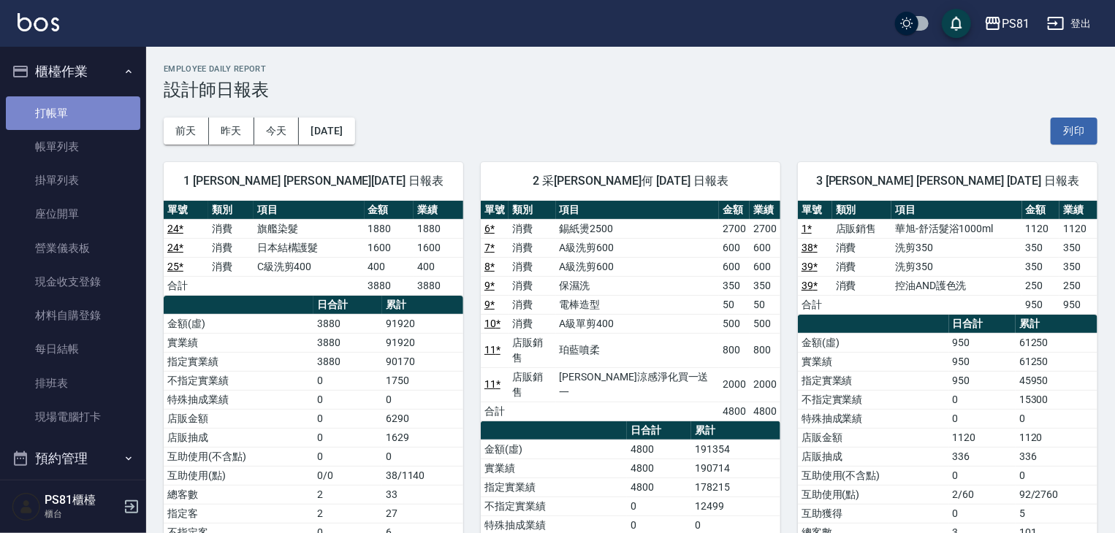
click at [77, 115] on link "打帳單" at bounding box center [73, 113] width 134 height 34
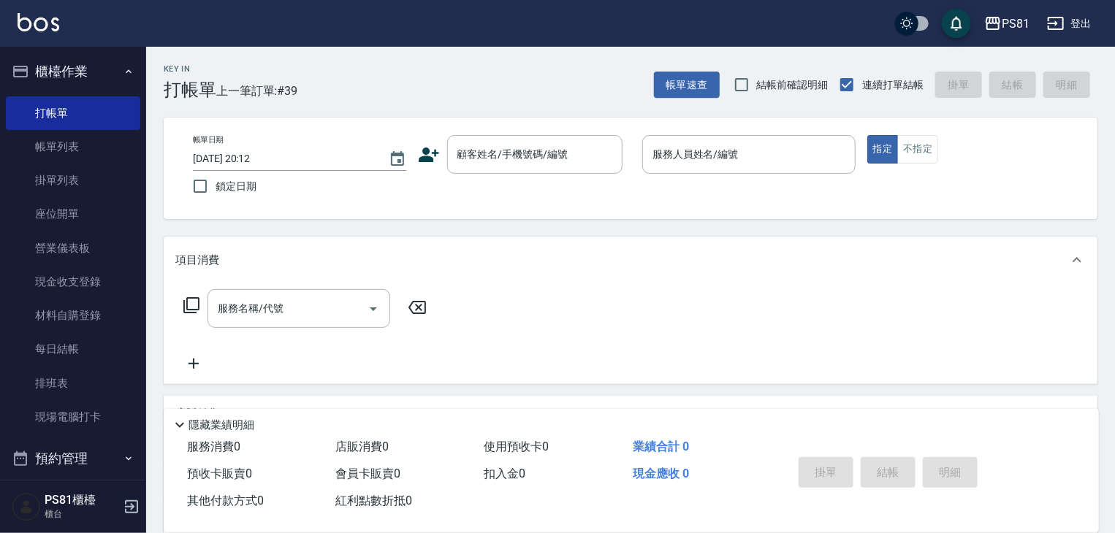
drag, startPoint x: 354, startPoint y: 119, endPoint x: 375, endPoint y: 104, distance: 26.2
click at [366, 110] on div "Key In 打帳單 上一筆訂單:#39 帳單速查 結帳前確認明細 連續打單結帳 掛單 結帳 明細 帳單日期 [DATE] 20:12 鎖定日期 顧客姓名/手…" at bounding box center [630, 378] width 969 height 663
drag, startPoint x: 489, startPoint y: 141, endPoint x: 489, endPoint y: 150, distance: 8.8
click at [489, 142] on div "顧客姓名/手機號碼/編號 顧客姓名/手機號碼/編號" at bounding box center [534, 154] width 175 height 39
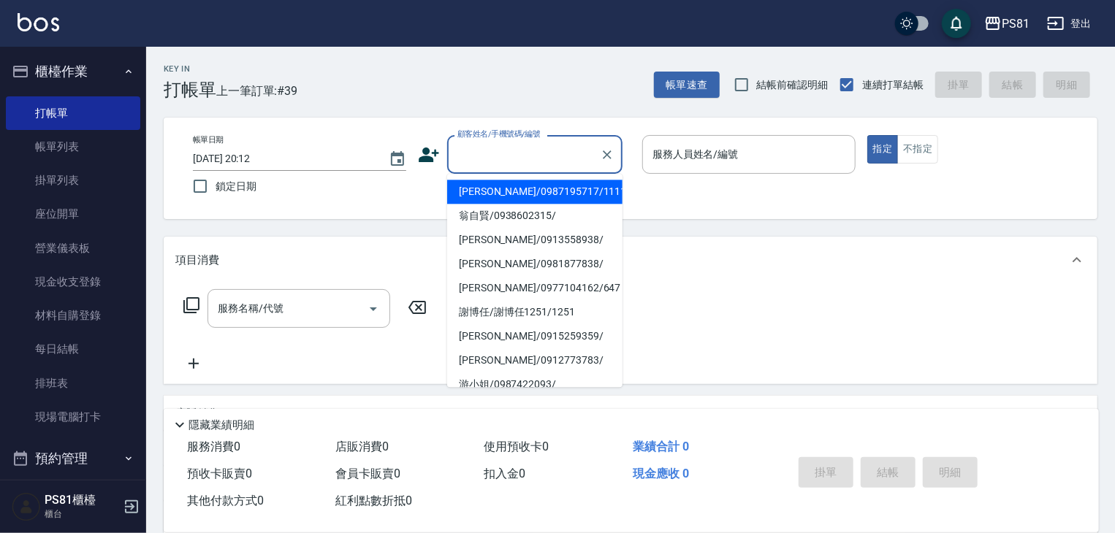
drag, startPoint x: 532, startPoint y: 190, endPoint x: 727, endPoint y: 167, distance: 195.6
click at [532, 188] on li "[PERSON_NAME]/0987195717/111111" at bounding box center [534, 192] width 175 height 24
type input "[PERSON_NAME]/0987195717/111111"
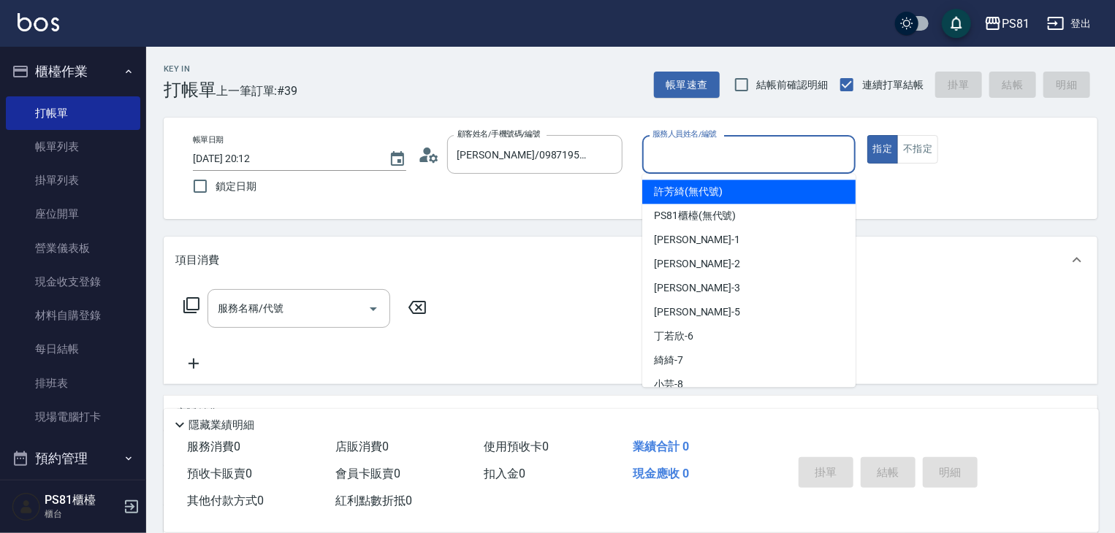
click at [722, 156] on input "服務人員姓名/編號" at bounding box center [749, 155] width 200 height 26
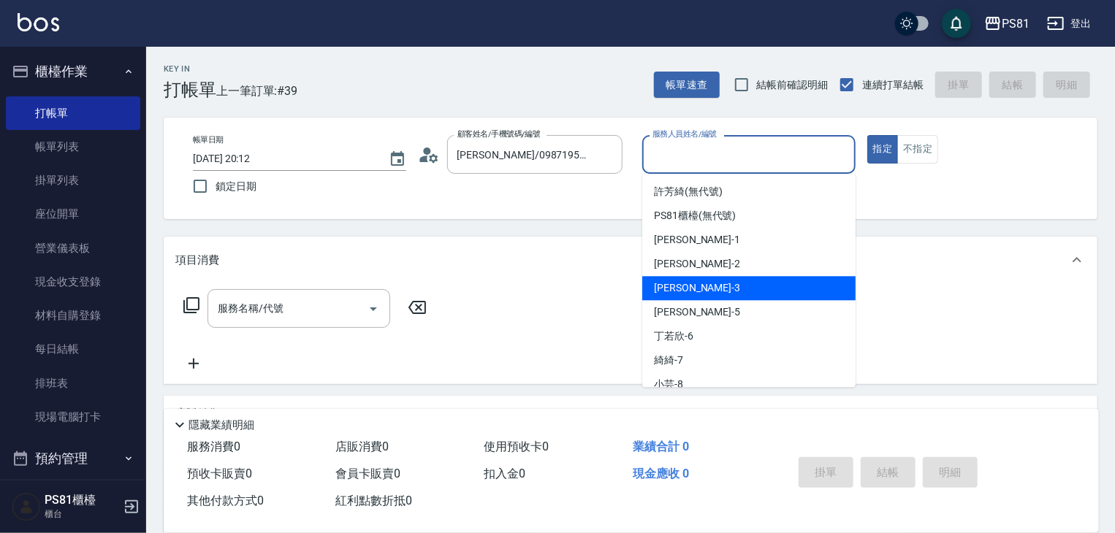
click at [685, 284] on div "[PERSON_NAME] -3" at bounding box center [748, 288] width 213 height 24
type input "[PERSON_NAME]-3"
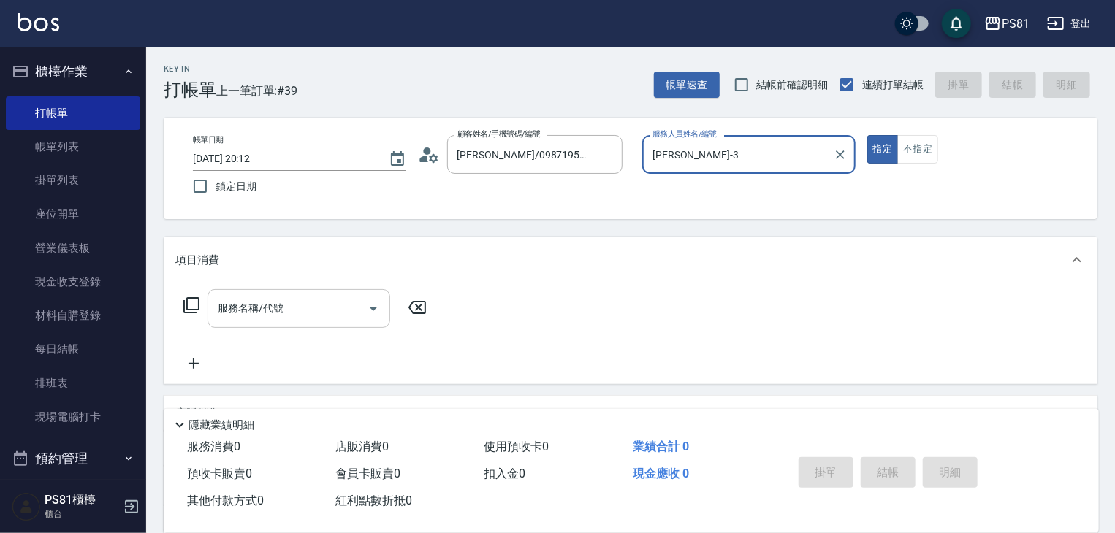
click at [278, 326] on div "服務名稱/代號" at bounding box center [298, 308] width 183 height 39
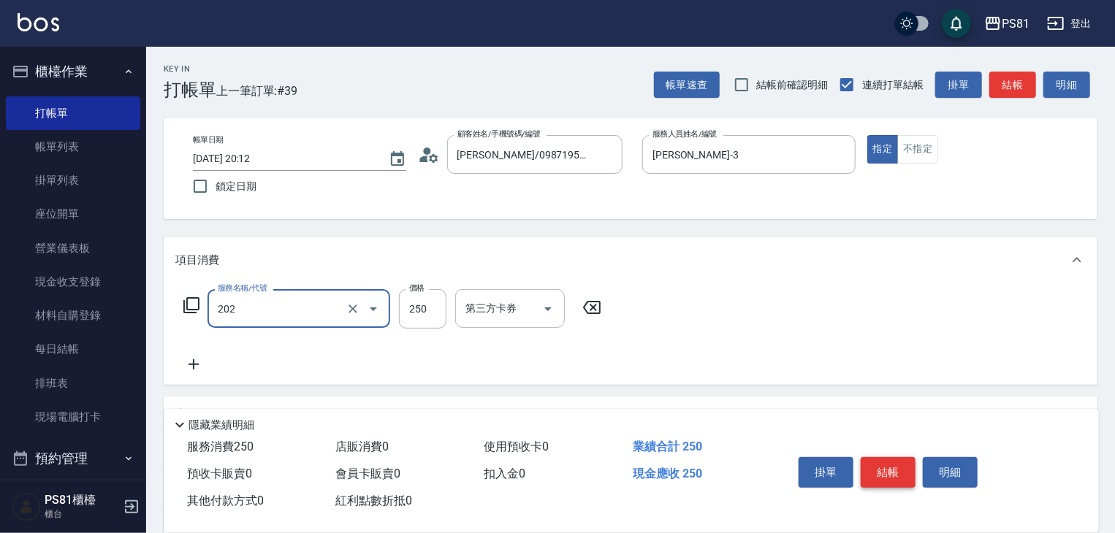
type input "單剪250(202)"
click at [885, 465] on button "結帳" at bounding box center [887, 472] width 55 height 31
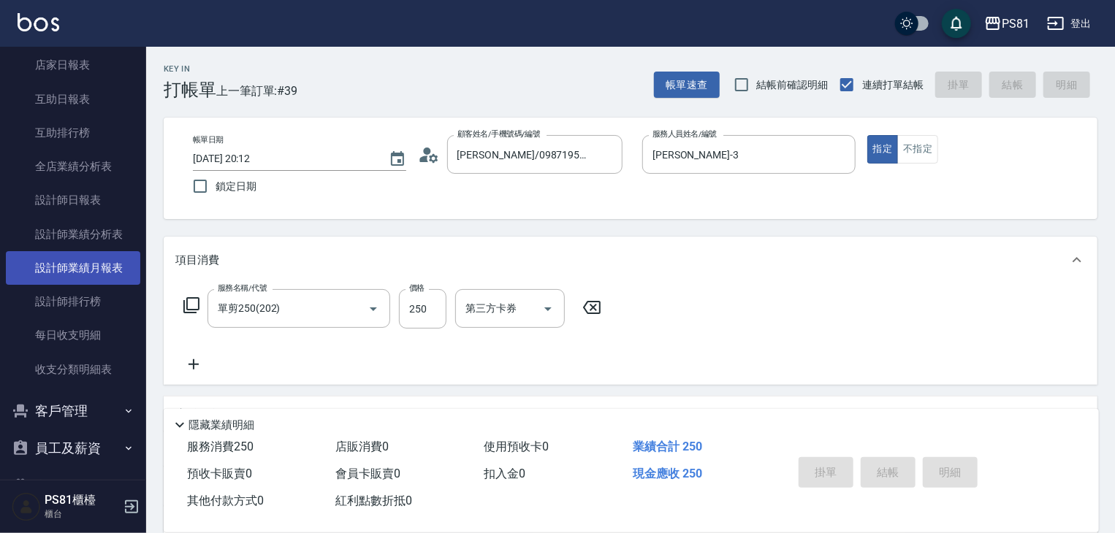
scroll to position [511, 0]
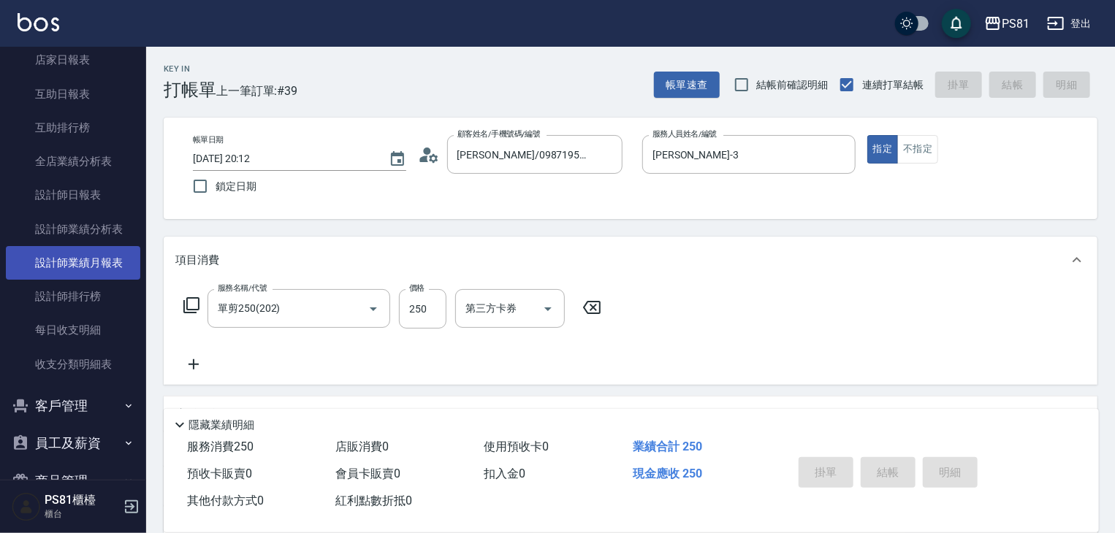
type input "[DATE] 20:26"
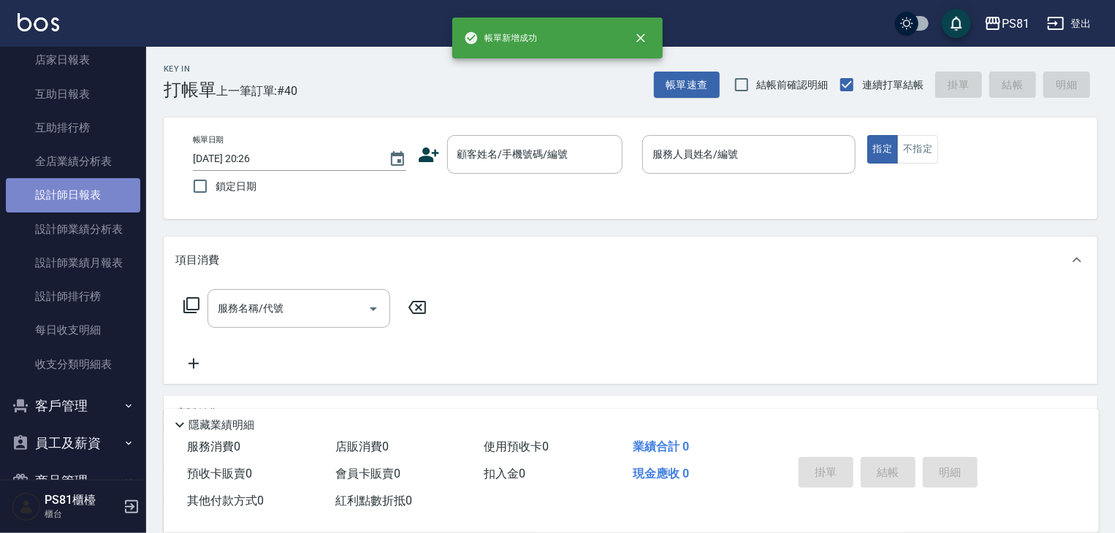
click at [86, 188] on link "設計師日報表" at bounding box center [73, 195] width 134 height 34
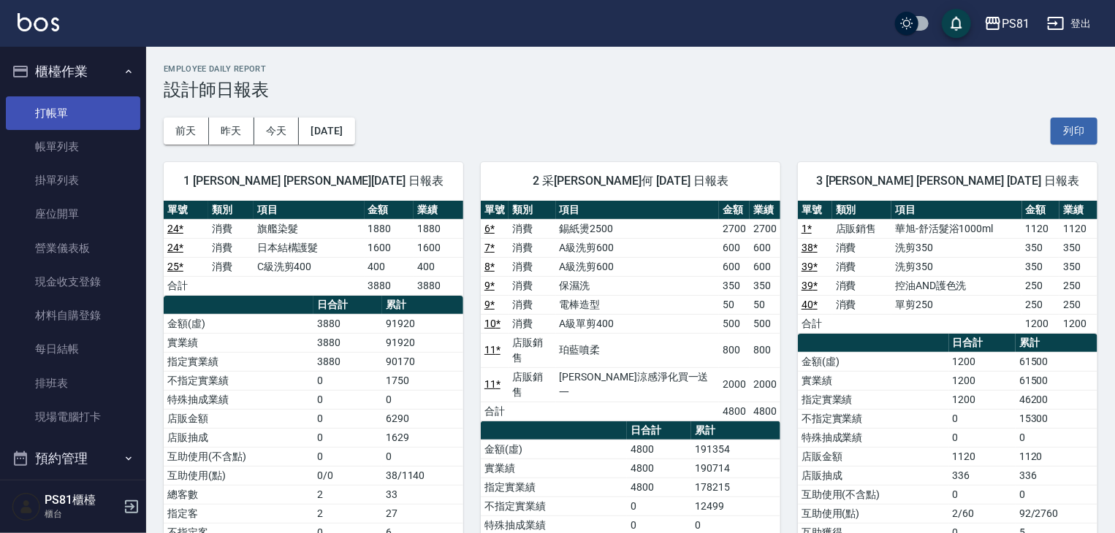
click at [50, 127] on link "打帳單" at bounding box center [73, 113] width 134 height 34
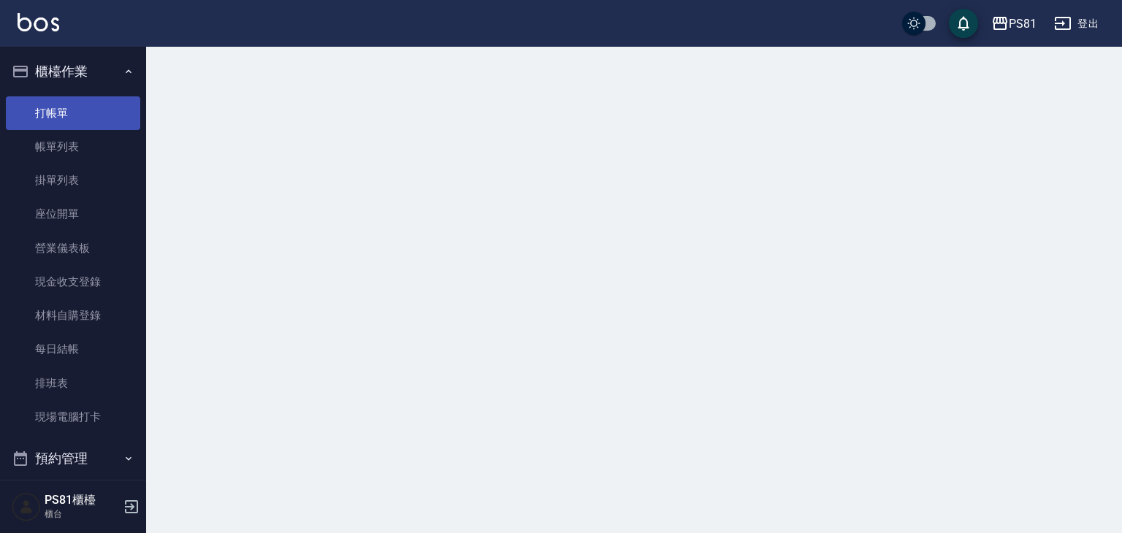
click at [50, 120] on link "打帳單" at bounding box center [73, 113] width 134 height 34
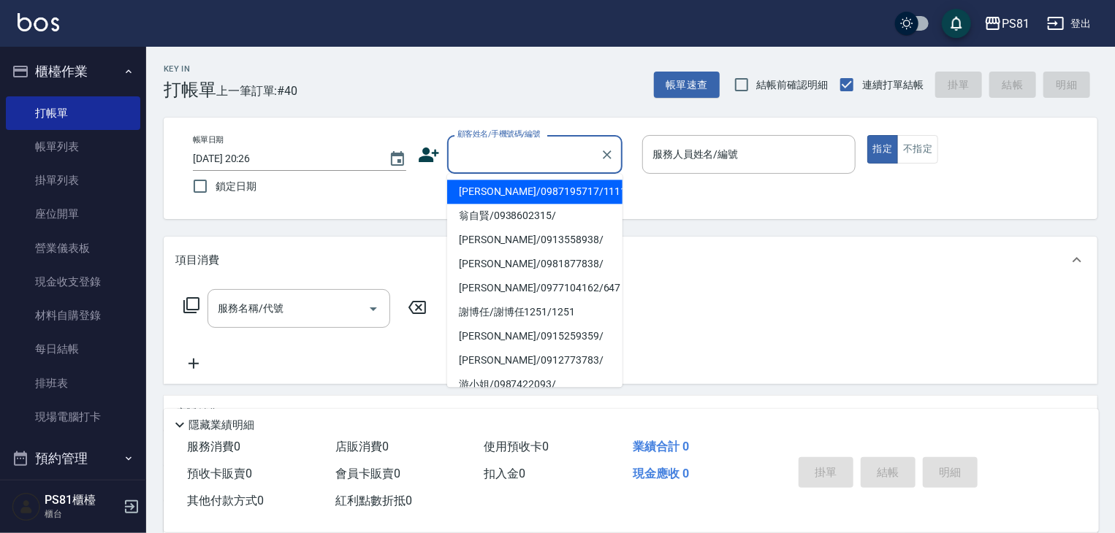
click at [530, 158] on input "顧客姓名/手機號碼/編號" at bounding box center [524, 155] width 140 height 26
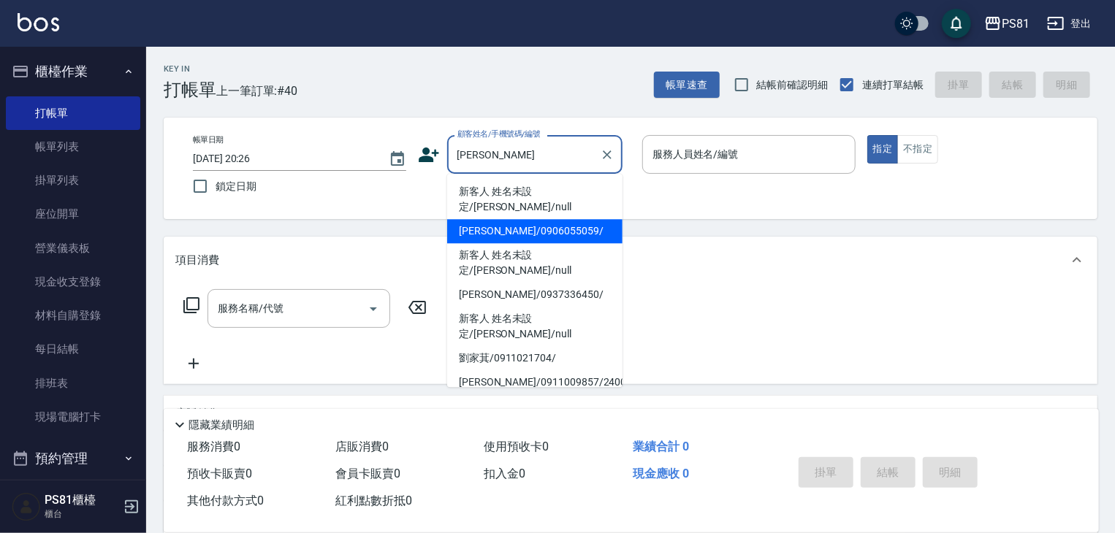
click at [500, 219] on li "[PERSON_NAME]/0906055059/" at bounding box center [534, 231] width 175 height 24
type input "[PERSON_NAME]/0906055059/"
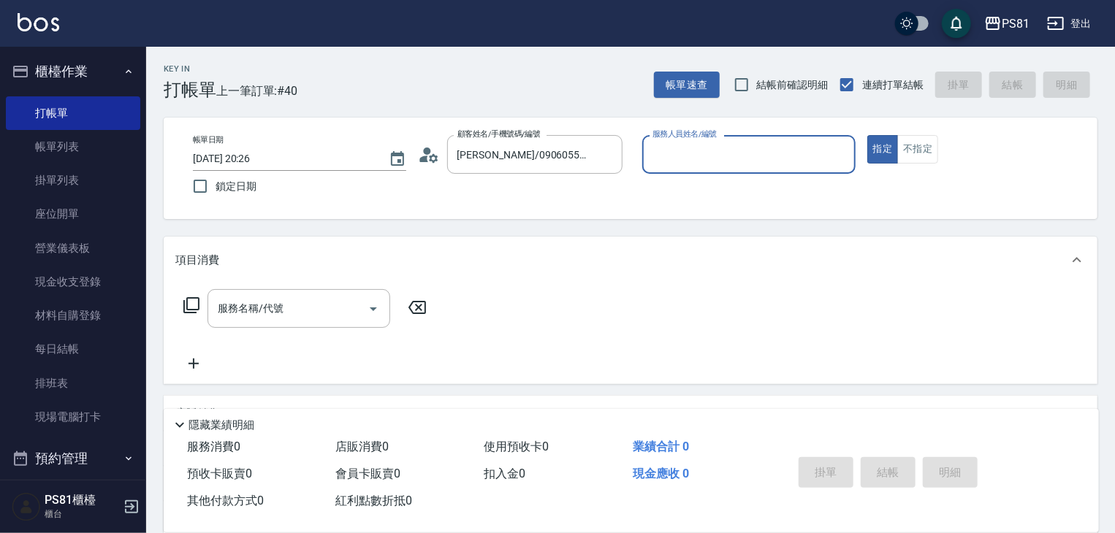
type input "小芸-8"
click at [280, 321] on input "服務名稱/代號" at bounding box center [288, 309] width 148 height 26
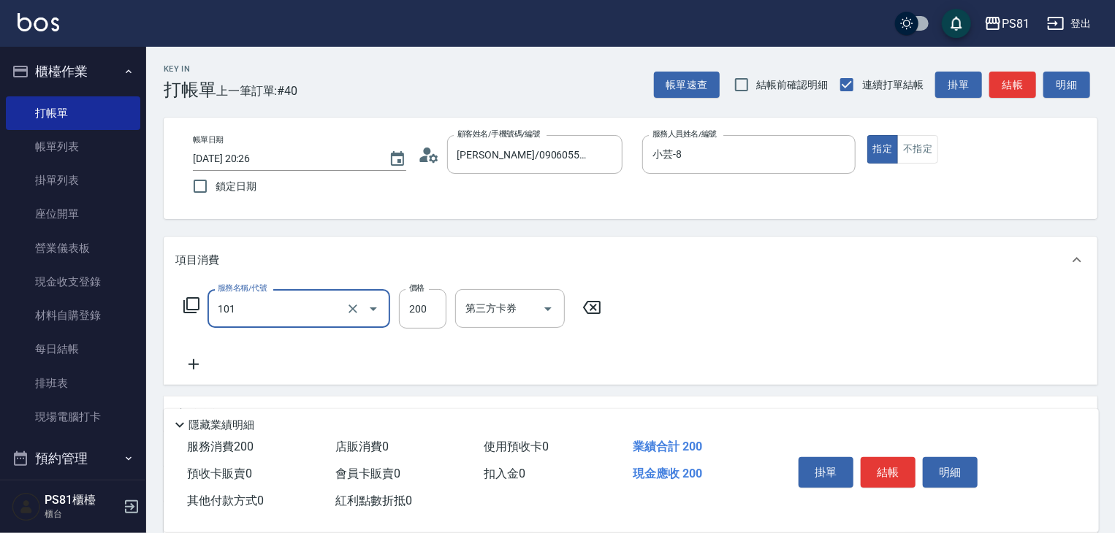
type input "一般洗髮(101)"
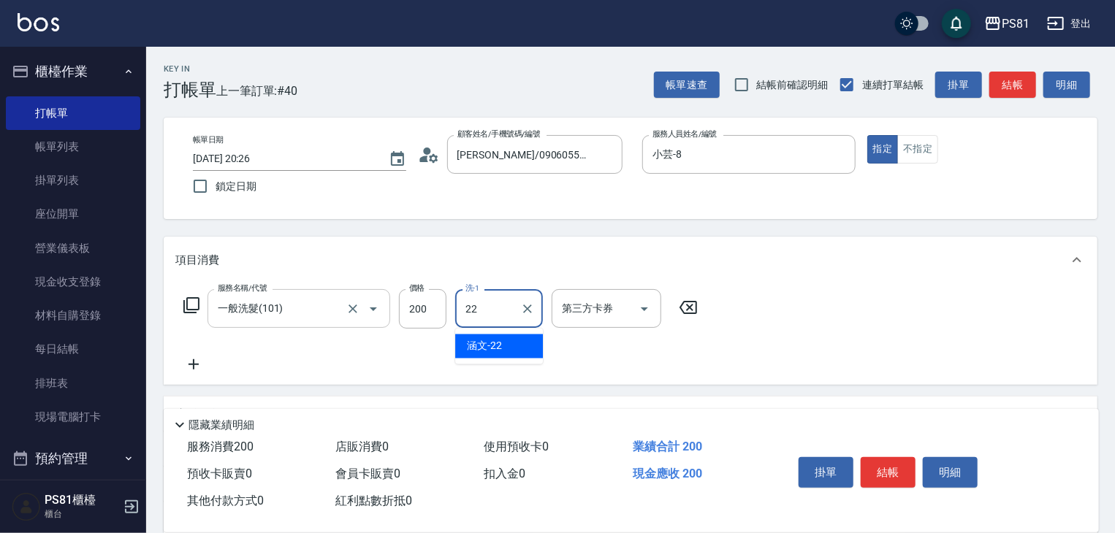
type input "涵文-22"
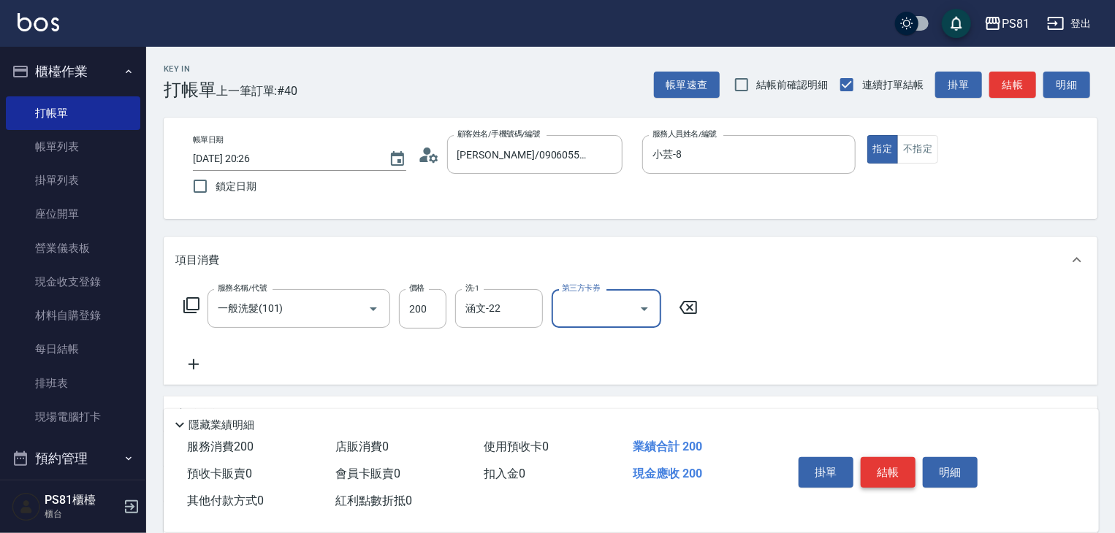
click at [894, 467] on button "結帳" at bounding box center [887, 472] width 55 height 31
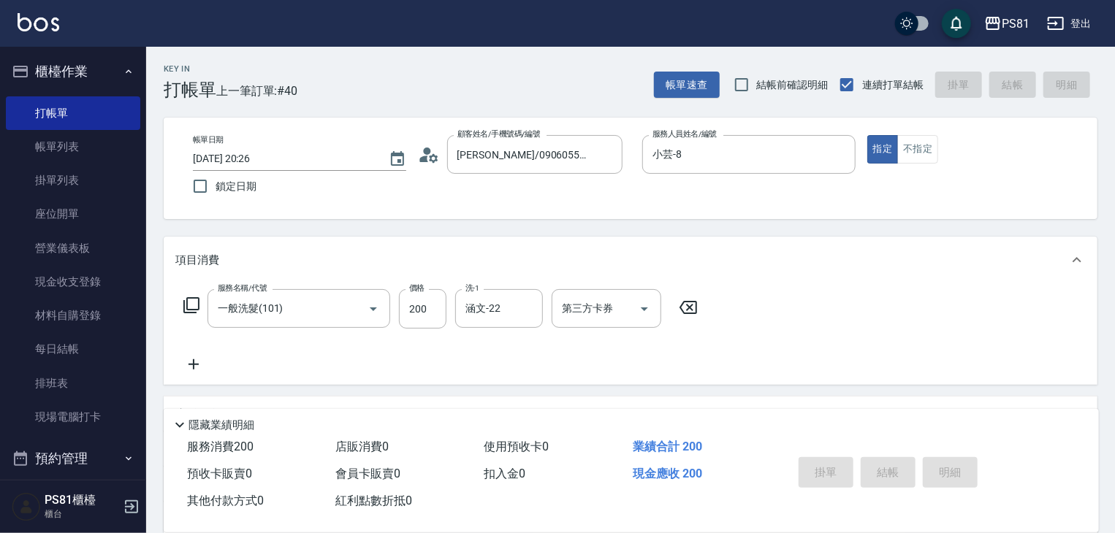
type input "[DATE] 20:29"
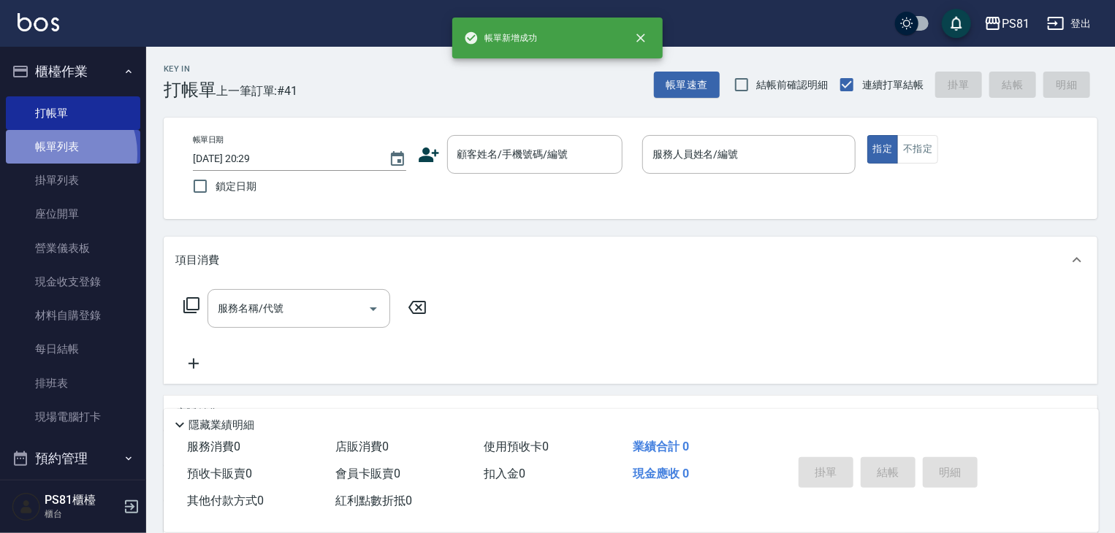
click at [56, 154] on link "帳單列表" at bounding box center [73, 147] width 134 height 34
